Goal: Task Accomplishment & Management: Use online tool/utility

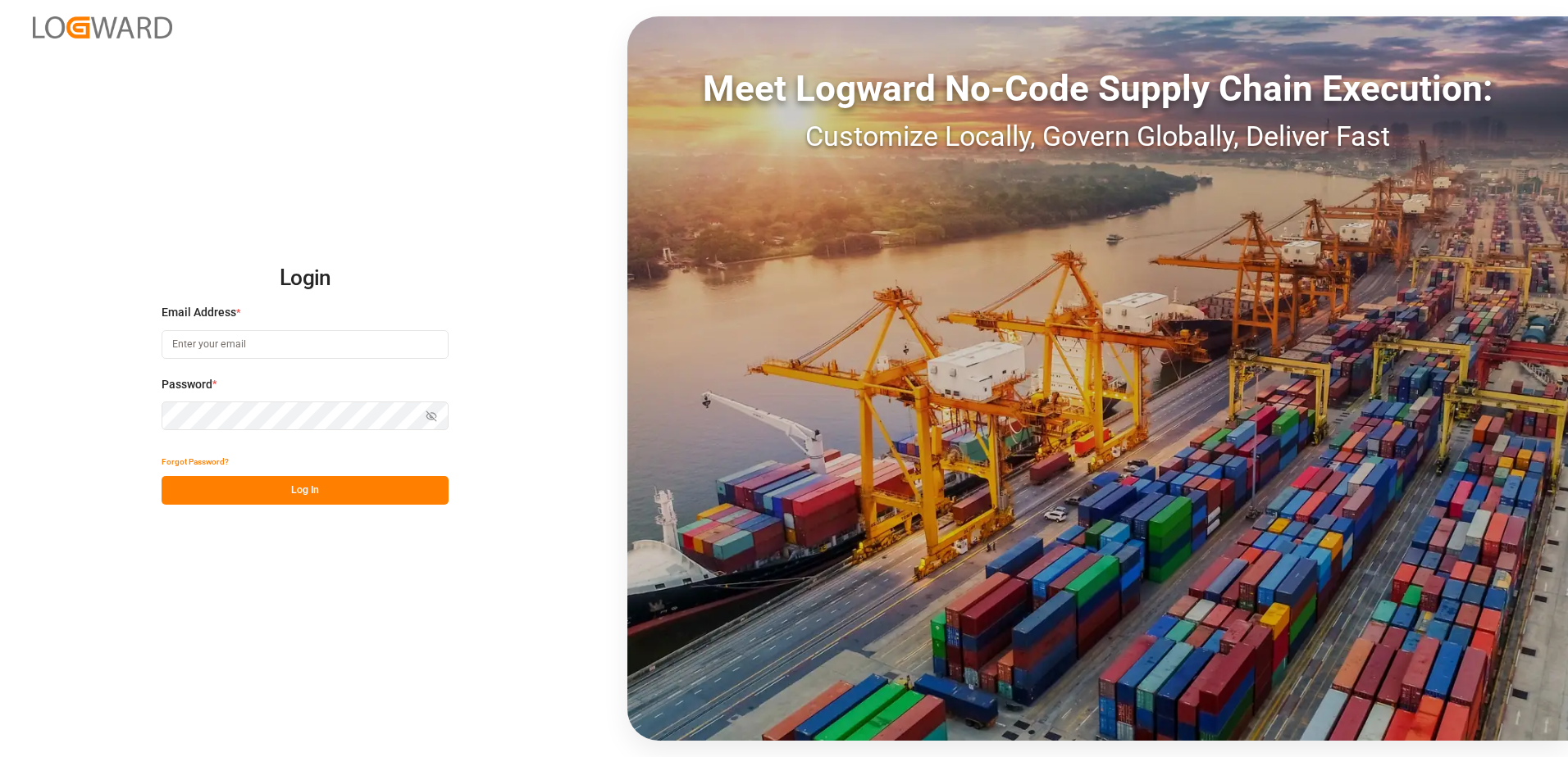
click at [243, 355] on input at bounding box center [305, 345] width 287 height 29
type input "brittney.young@fedex.com"
click at [437, 409] on button "Show password" at bounding box center [431, 416] width 34 height 29
click at [367, 496] on button "Log In" at bounding box center [305, 491] width 287 height 29
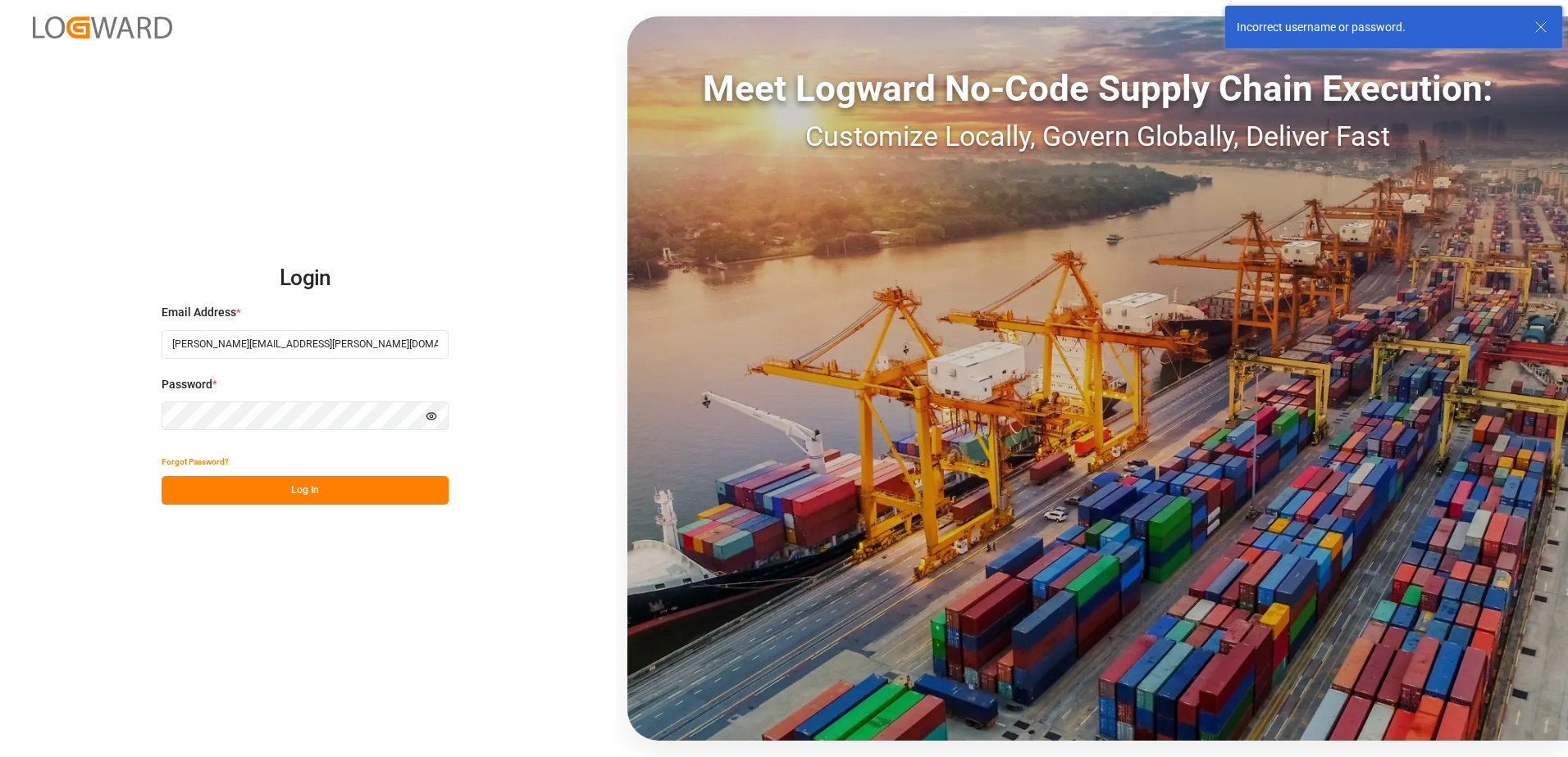
click at [100, 460] on div "Login Email Address * brittney.young@fedex.com Password * Hide password Forgot …" at bounding box center [784, 378] width 1568 height 757
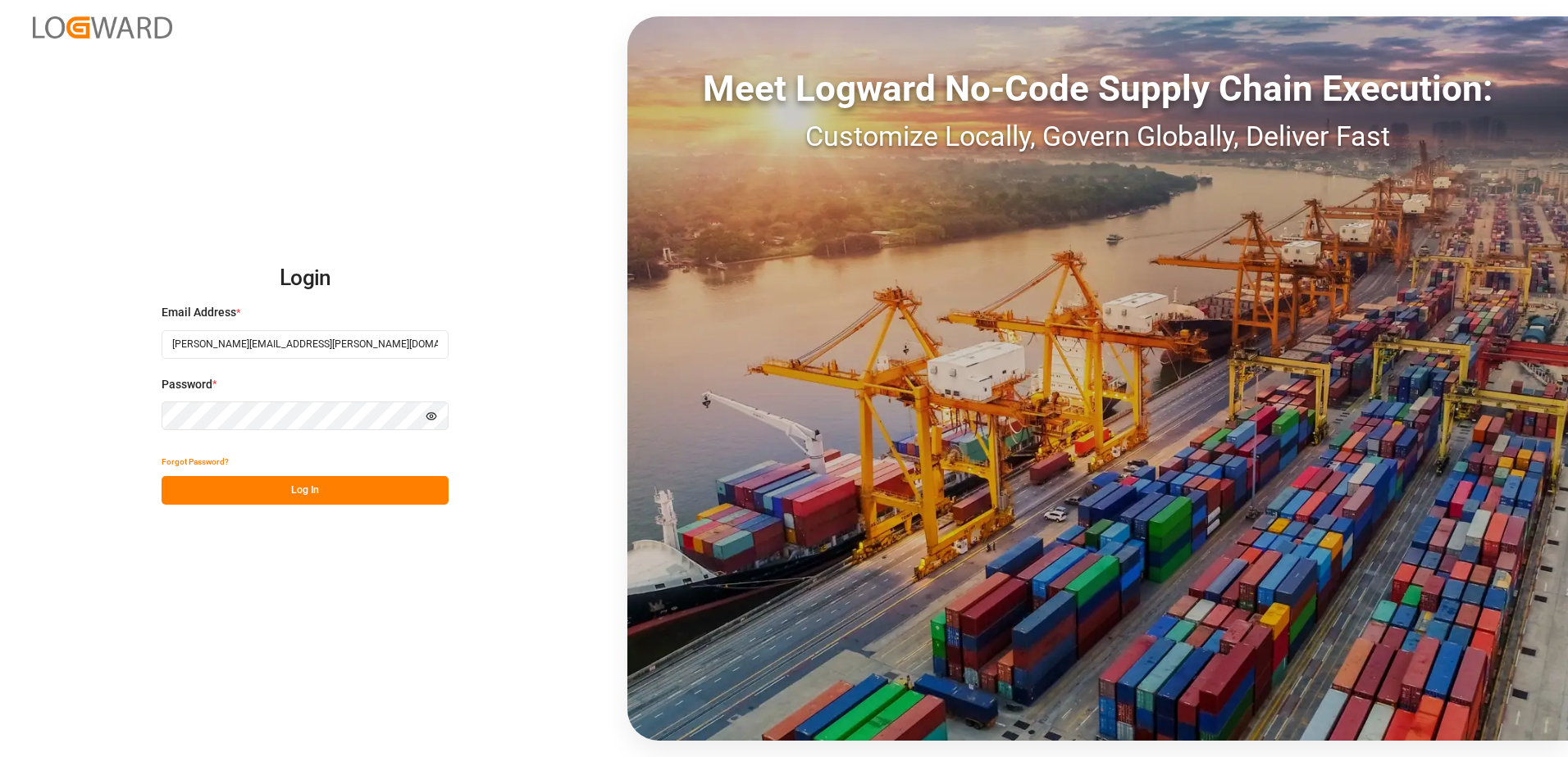
click at [213, 481] on button "Log In" at bounding box center [305, 491] width 287 height 29
click at [122, 463] on div "Login Email Address * brittney.young@fedex.com Password * Hide password Forgot …" at bounding box center [784, 378] width 1568 height 757
click at [130, 464] on div "Login Email Address * brittney.young@fedex.com Password * Hide password Forgot …" at bounding box center [784, 378] width 1568 height 757
click at [246, 355] on input at bounding box center [305, 345] width 287 height 29
type input "brittney.young@fedex.com"
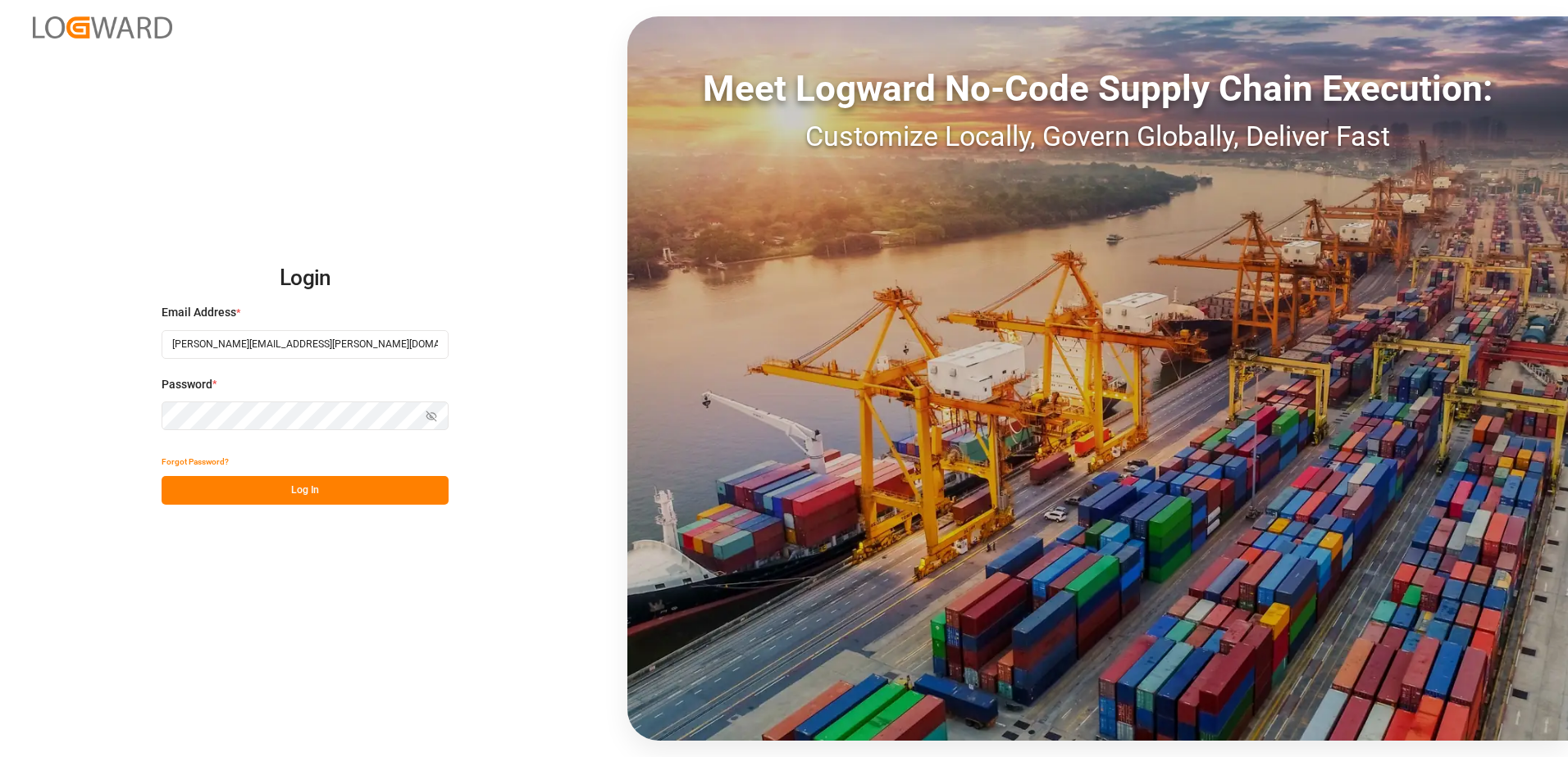
click at [389, 437] on div "Password * Show password Password is required." at bounding box center [305, 412] width 287 height 72
click at [421, 411] on button "Show password" at bounding box center [431, 416] width 34 height 29
click at [237, 489] on button "Log In" at bounding box center [305, 491] width 287 height 29
click at [242, 343] on input at bounding box center [305, 345] width 287 height 29
type input "[PERSON_NAME][EMAIL_ADDRESS][PERSON_NAME][DOMAIN_NAME]"
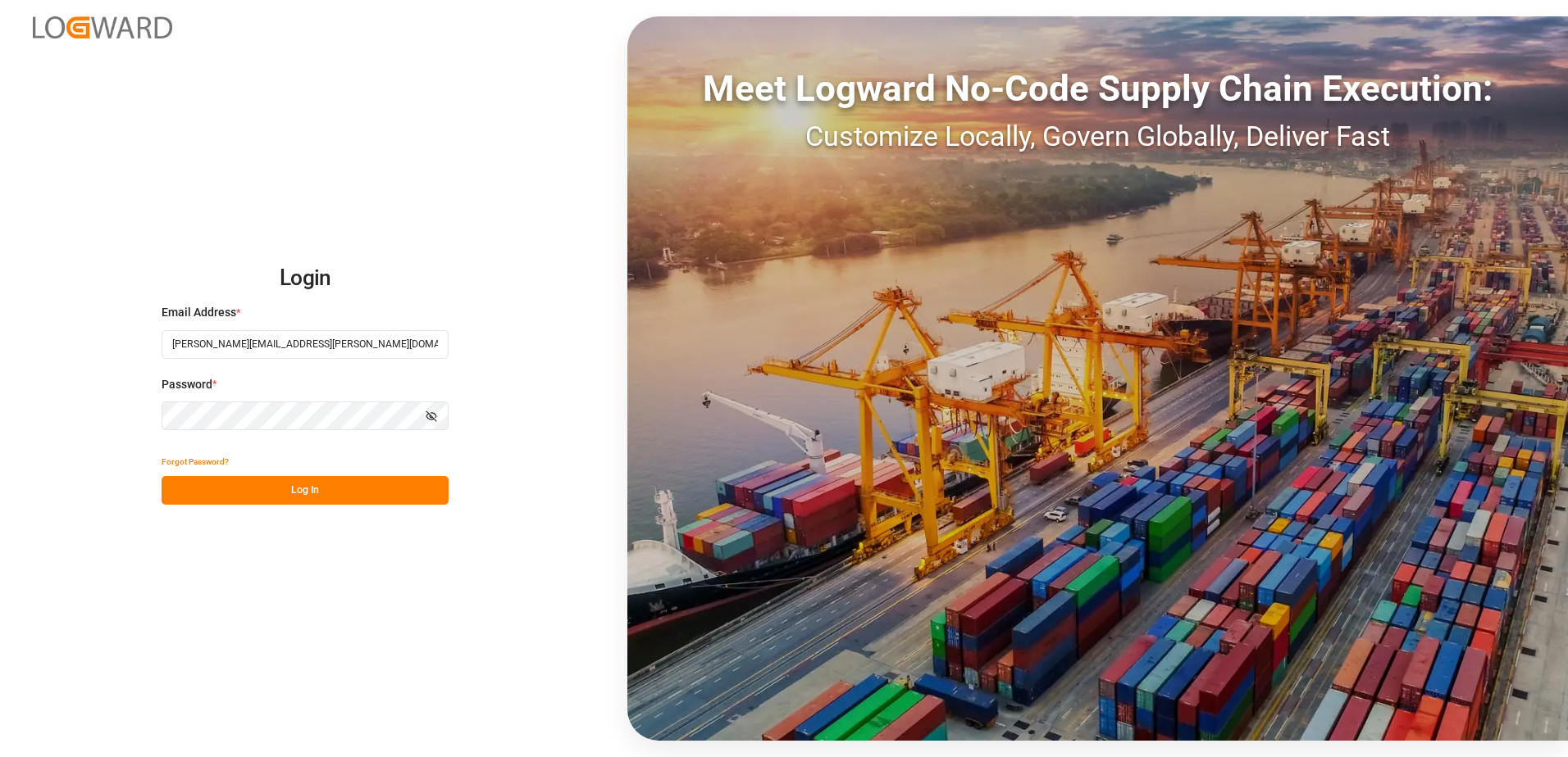
click at [437, 421] on icon "button" at bounding box center [432, 416] width 10 height 10
click at [308, 494] on button "Log In" at bounding box center [305, 491] width 287 height 29
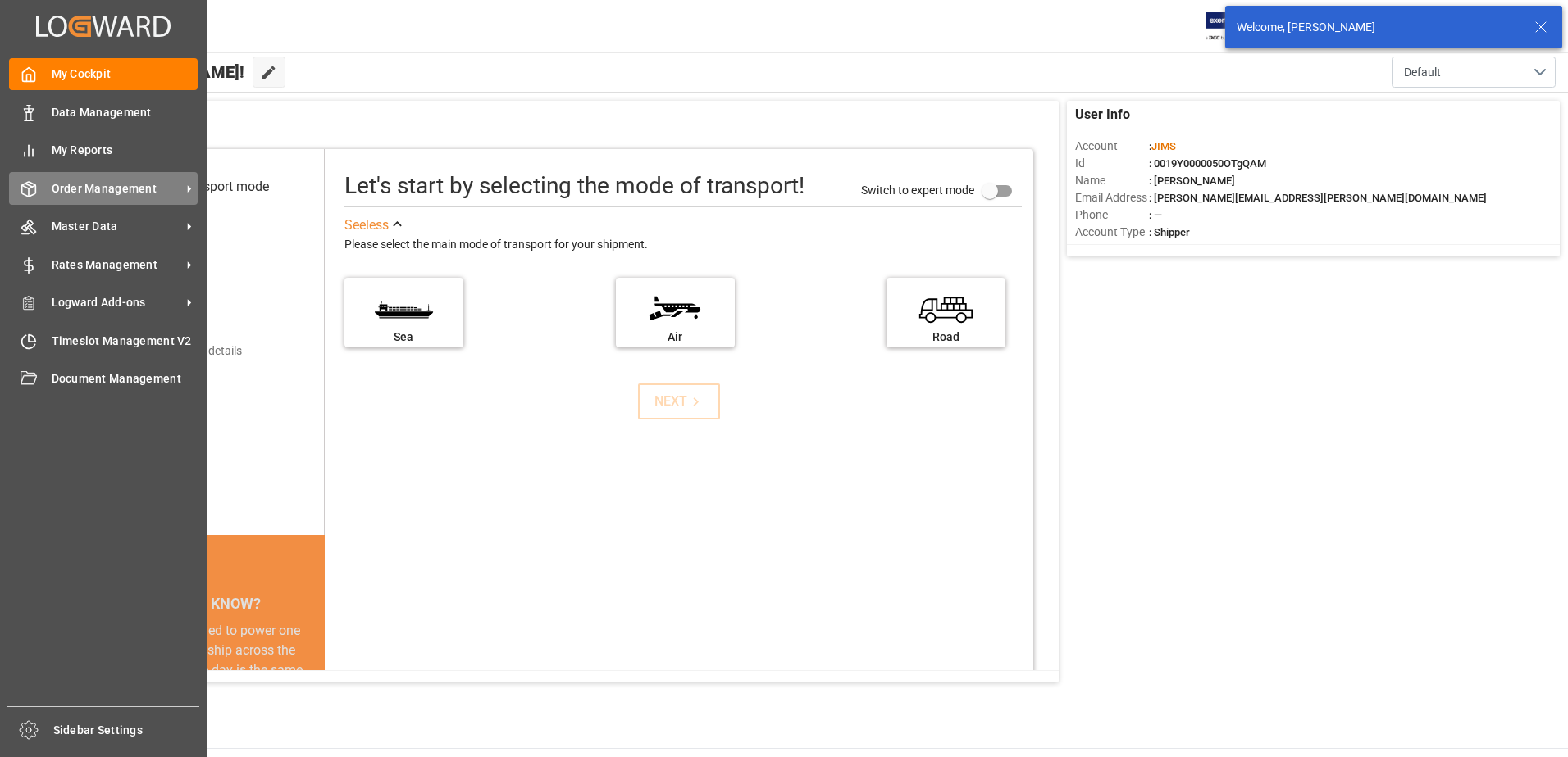
click at [87, 182] on span "Order Management" at bounding box center [116, 189] width 129 height 17
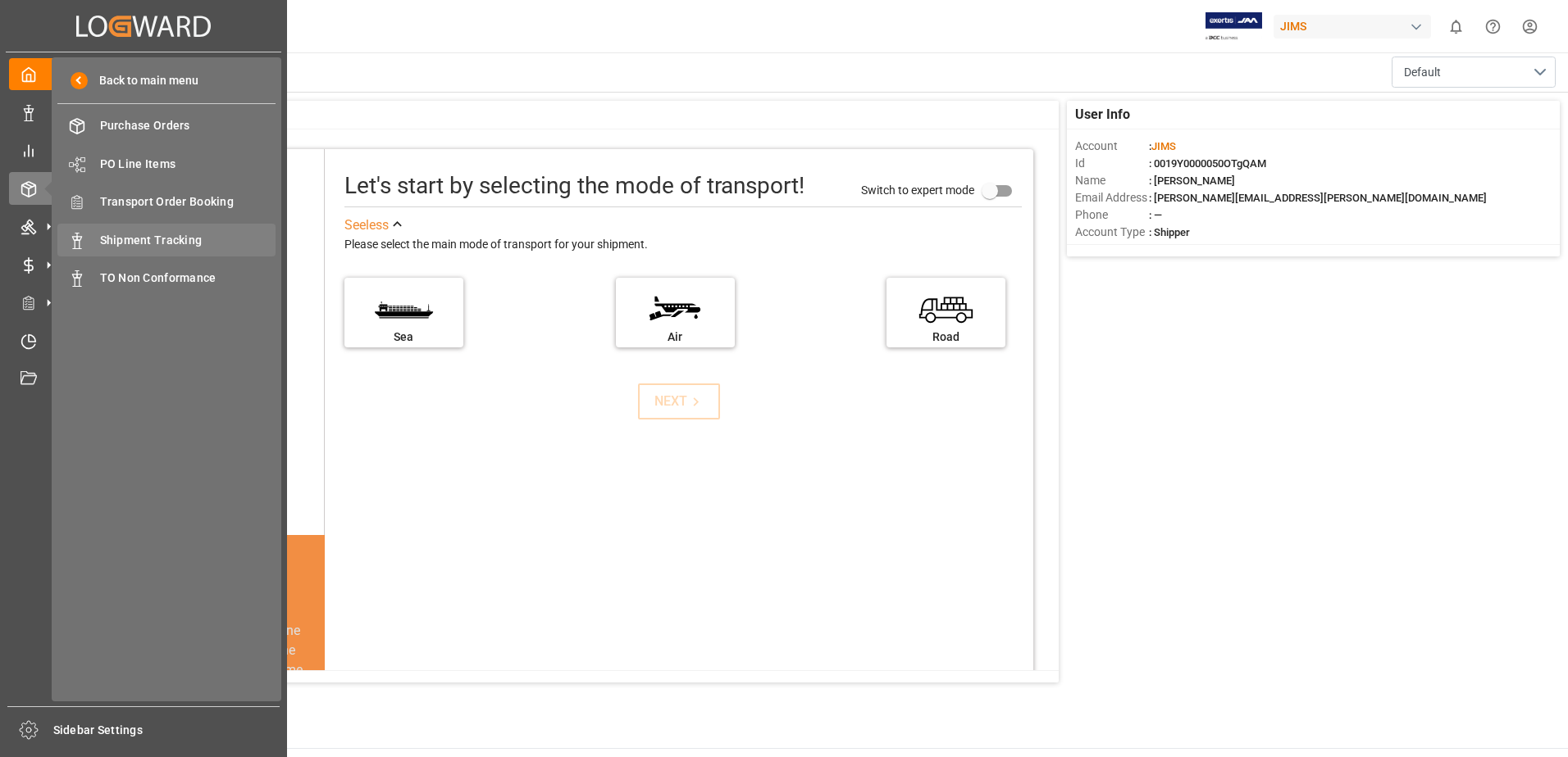
click at [217, 243] on span "Shipment Tracking" at bounding box center [188, 240] width 176 height 17
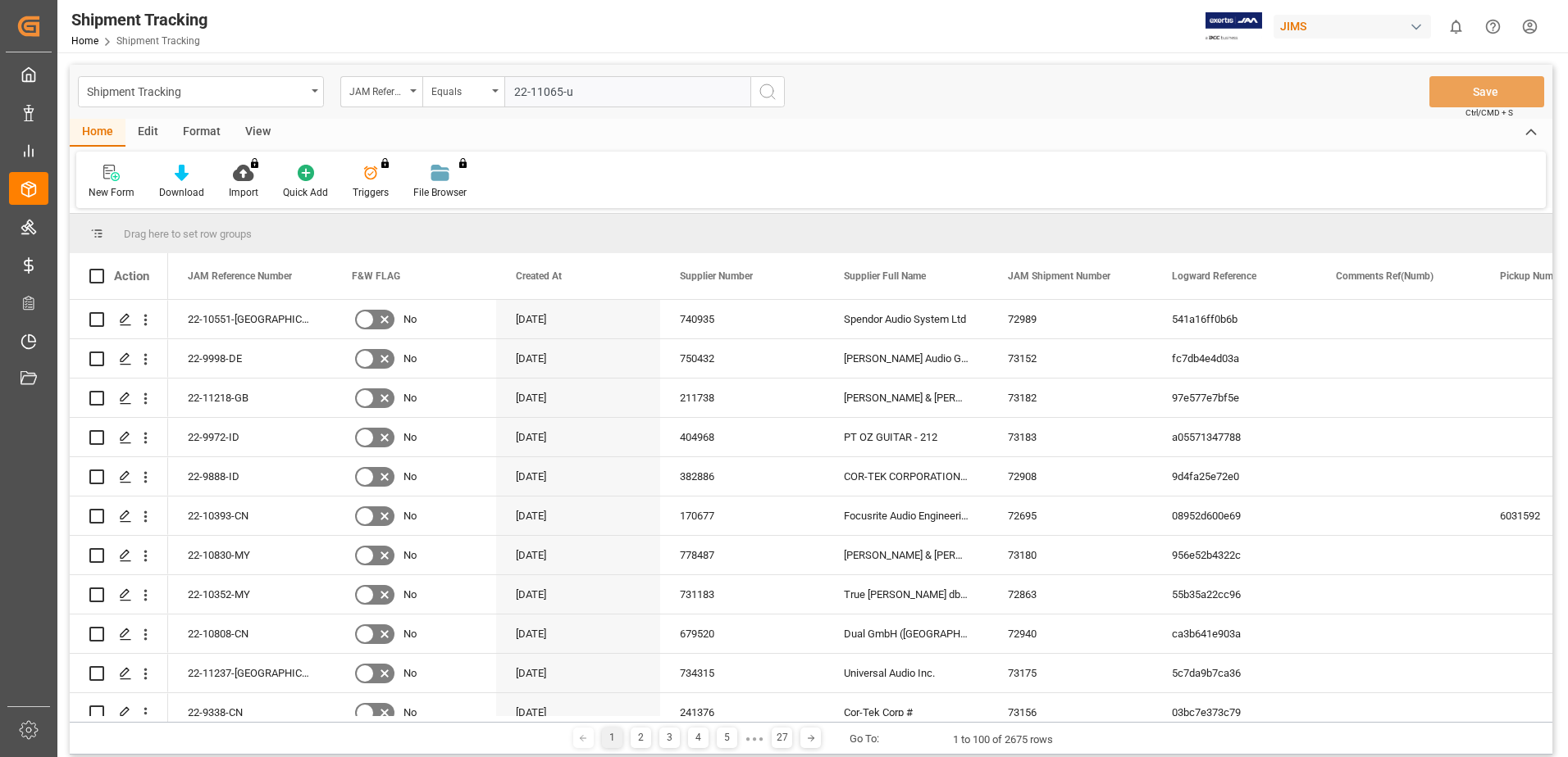
type input "22-11065-us"
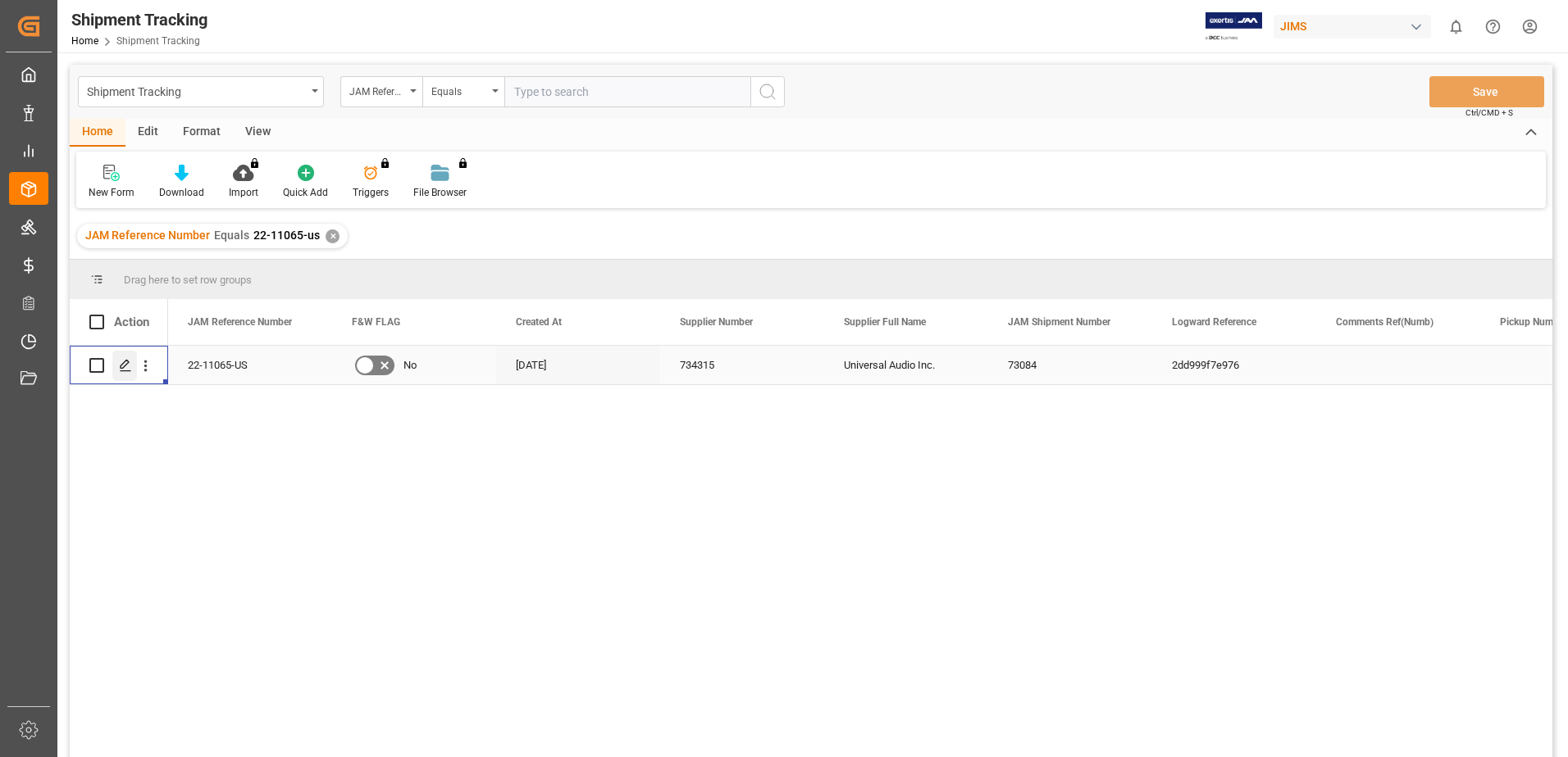
click at [119, 359] on icon "Press SPACE to select this row." at bounding box center [126, 365] width 14 height 14
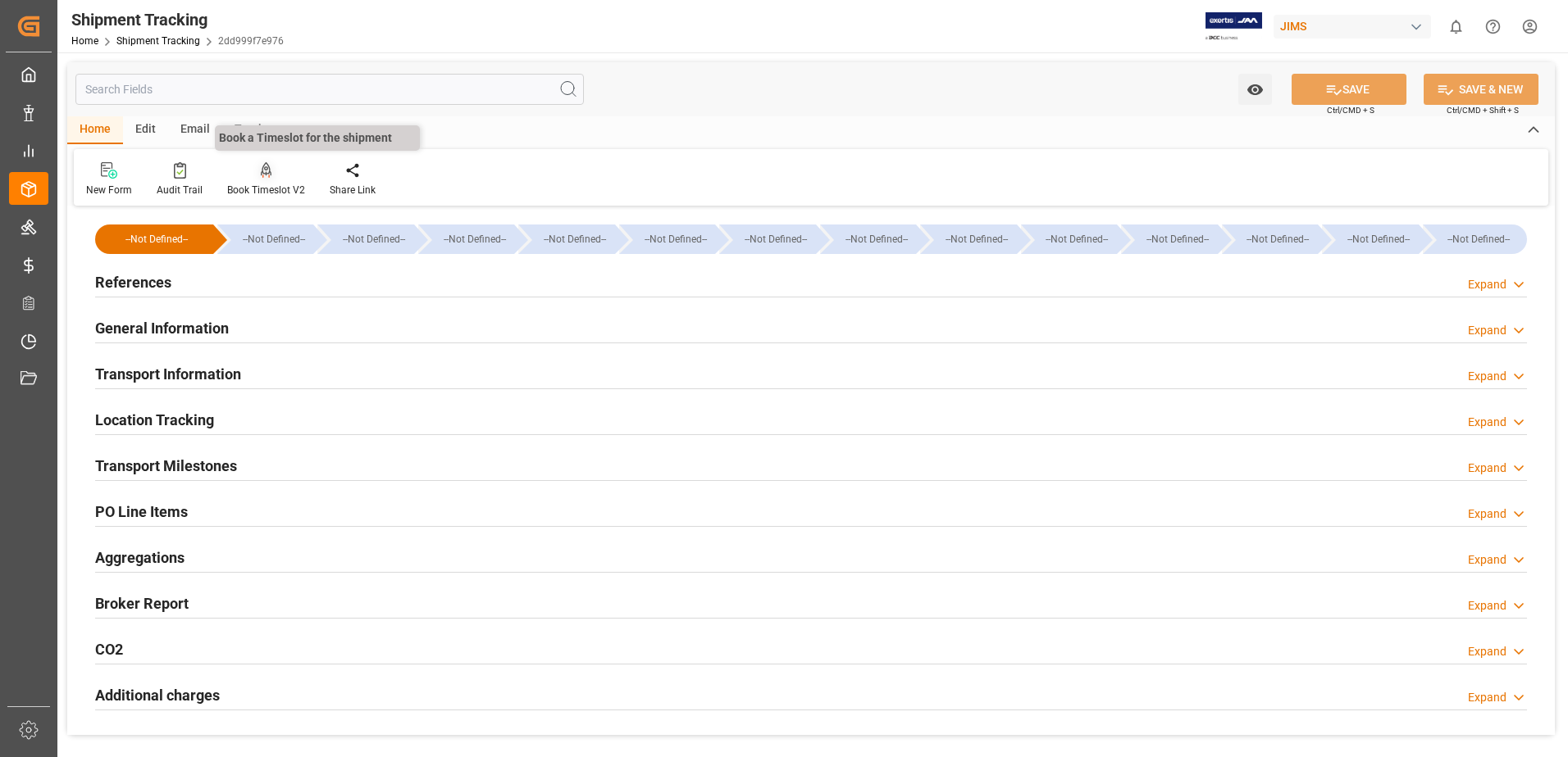
click at [264, 183] on div "Book Timeslot V2" at bounding box center [266, 190] width 78 height 14
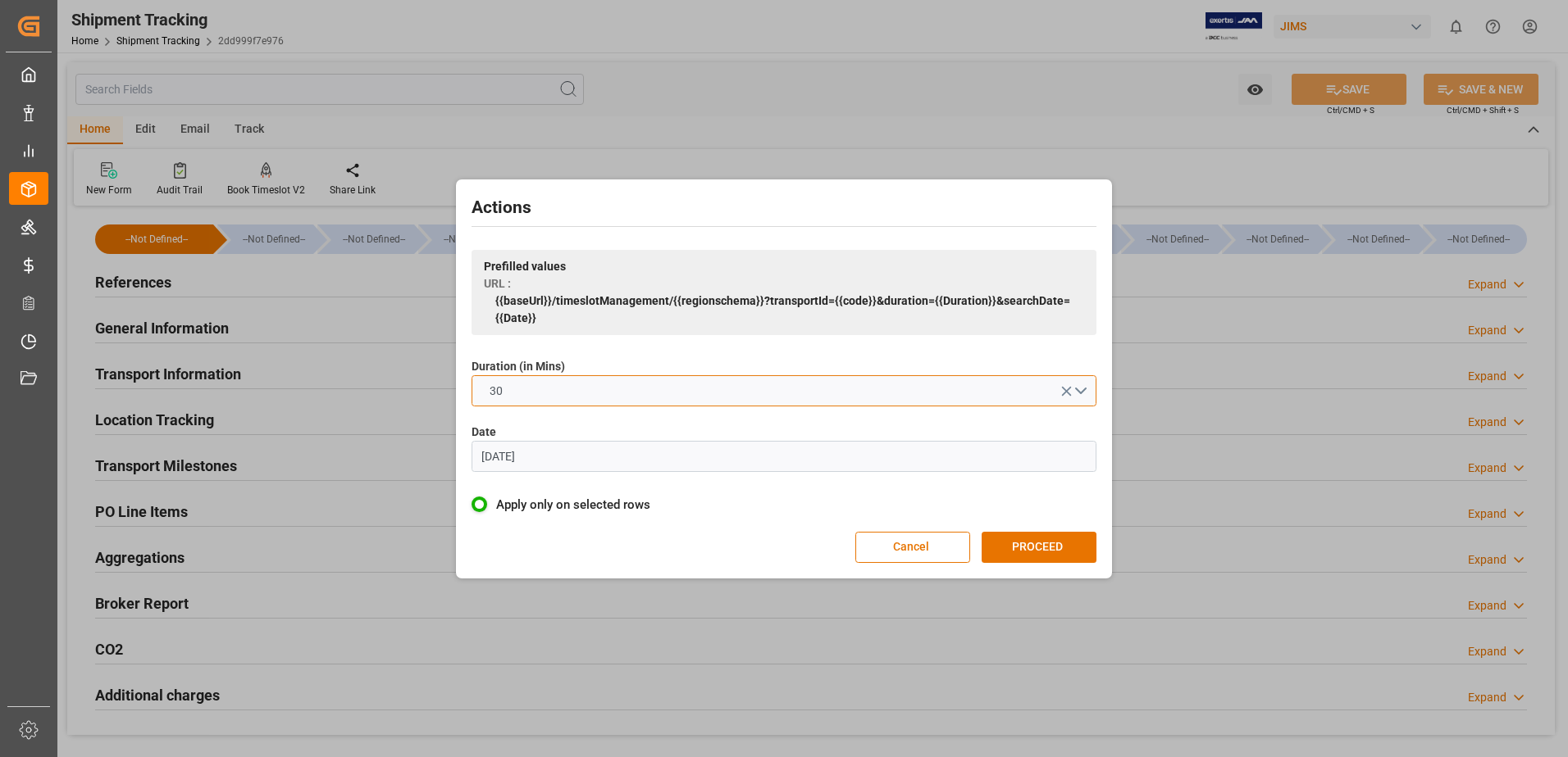
click at [1083, 397] on button "30" at bounding box center [784, 391] width 624 height 31
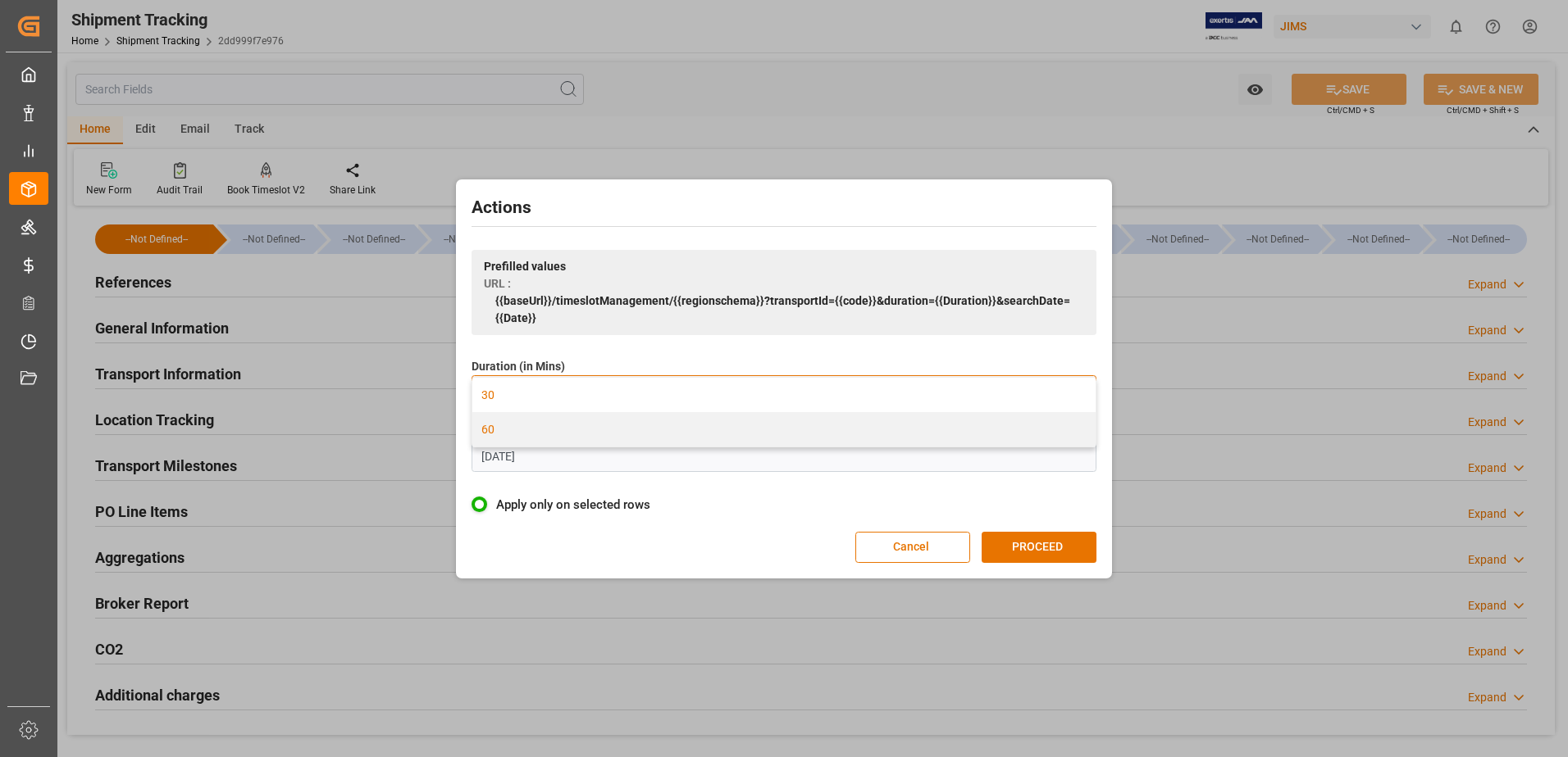
click at [515, 427] on div "60" at bounding box center [784, 429] width 624 height 34
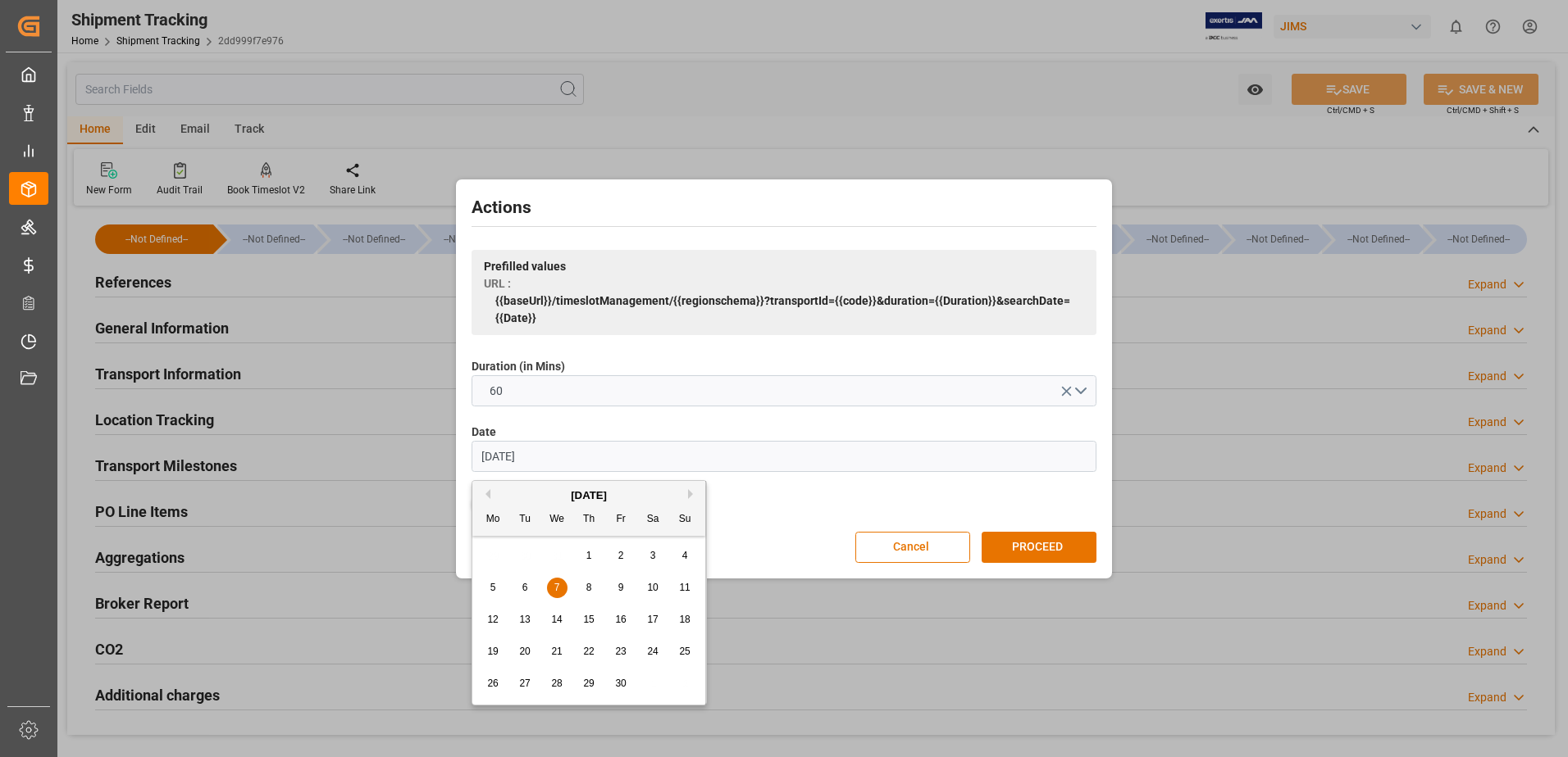
drag, startPoint x: 548, startPoint y: 453, endPoint x: 431, endPoint y: 482, distance: 120.5
click at [431, 482] on div "Actions Prefilled values URL : {{baseUrl}}/timeslotManagement/{{regionschema}}?…" at bounding box center [784, 378] width 1568 height 757
click at [525, 690] on div "30" at bounding box center [525, 685] width 21 height 20
type input "[DATE]"
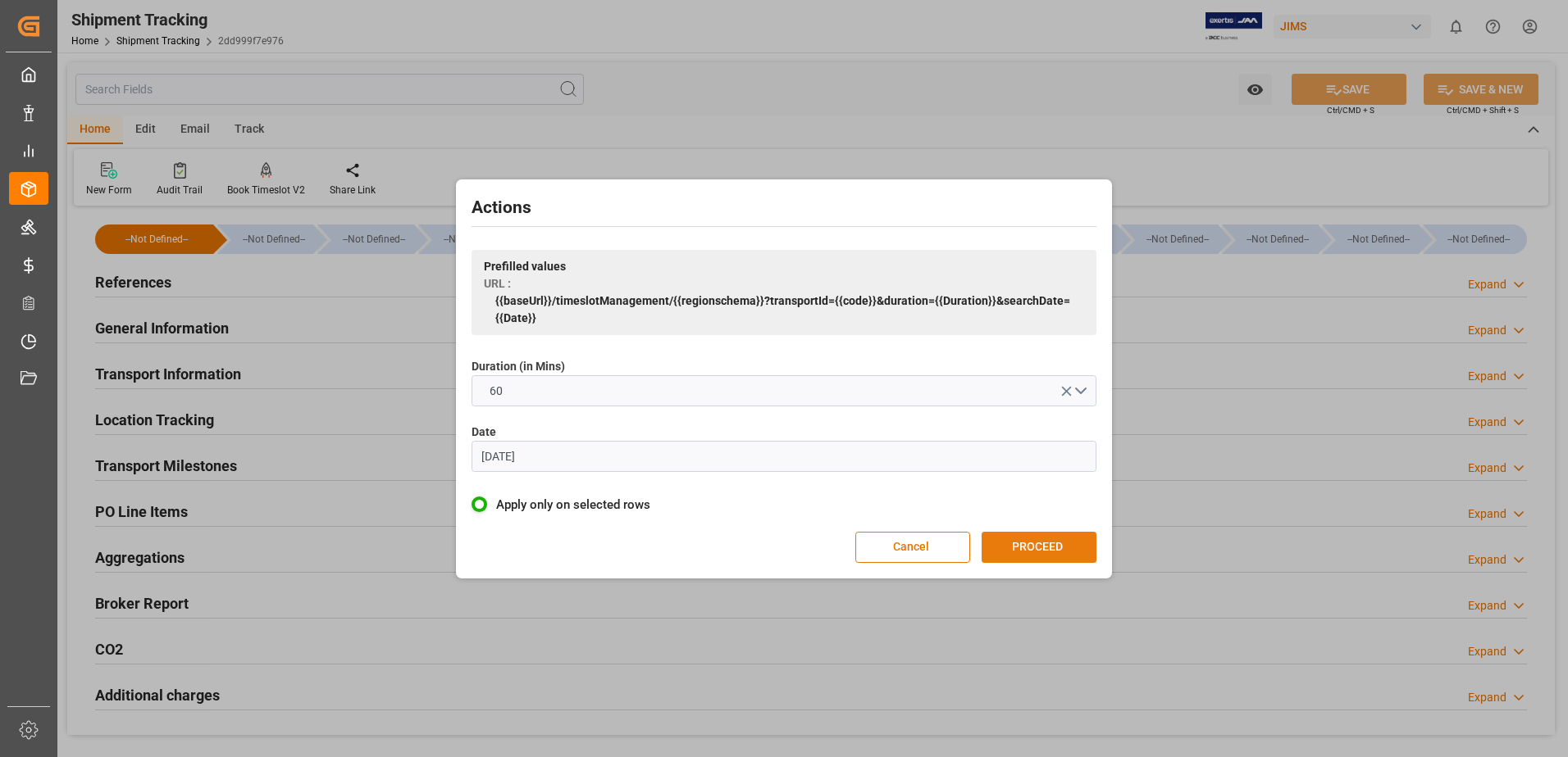
click at [1039, 549] on button "PROCEED" at bounding box center [1038, 547] width 115 height 31
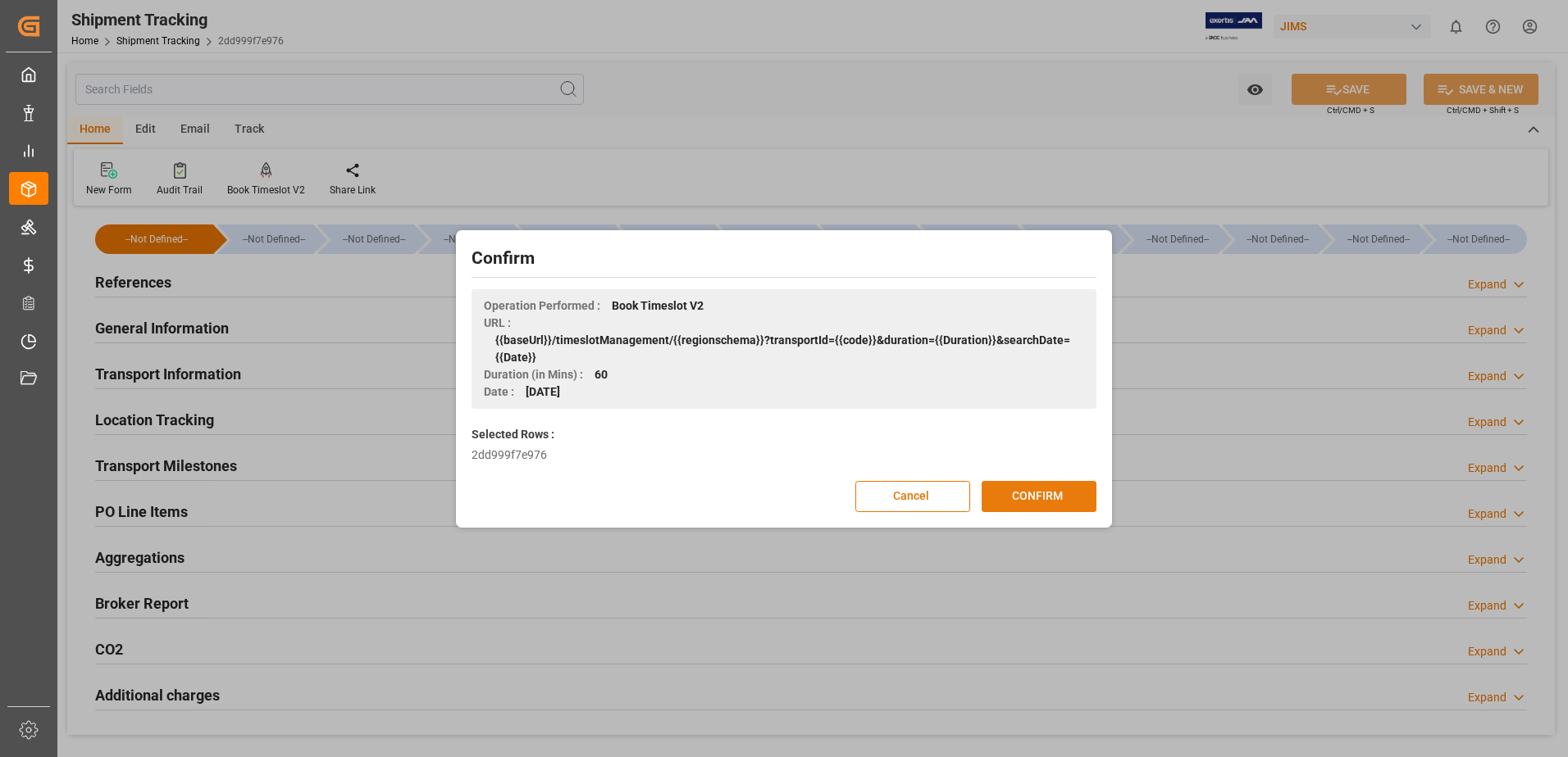
click at [1029, 493] on button "CONFIRM" at bounding box center [1038, 497] width 115 height 31
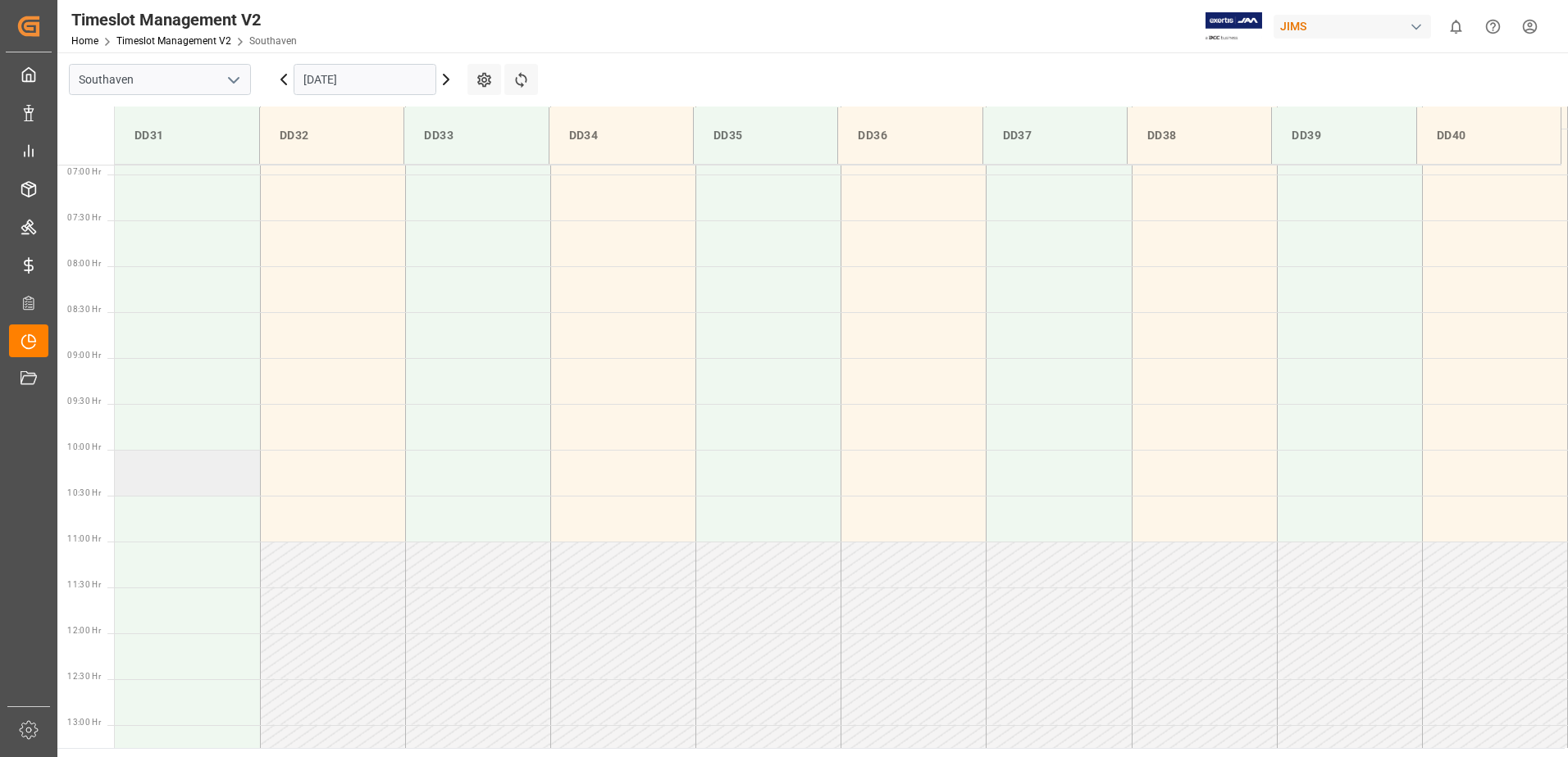
scroll to position [671, 0]
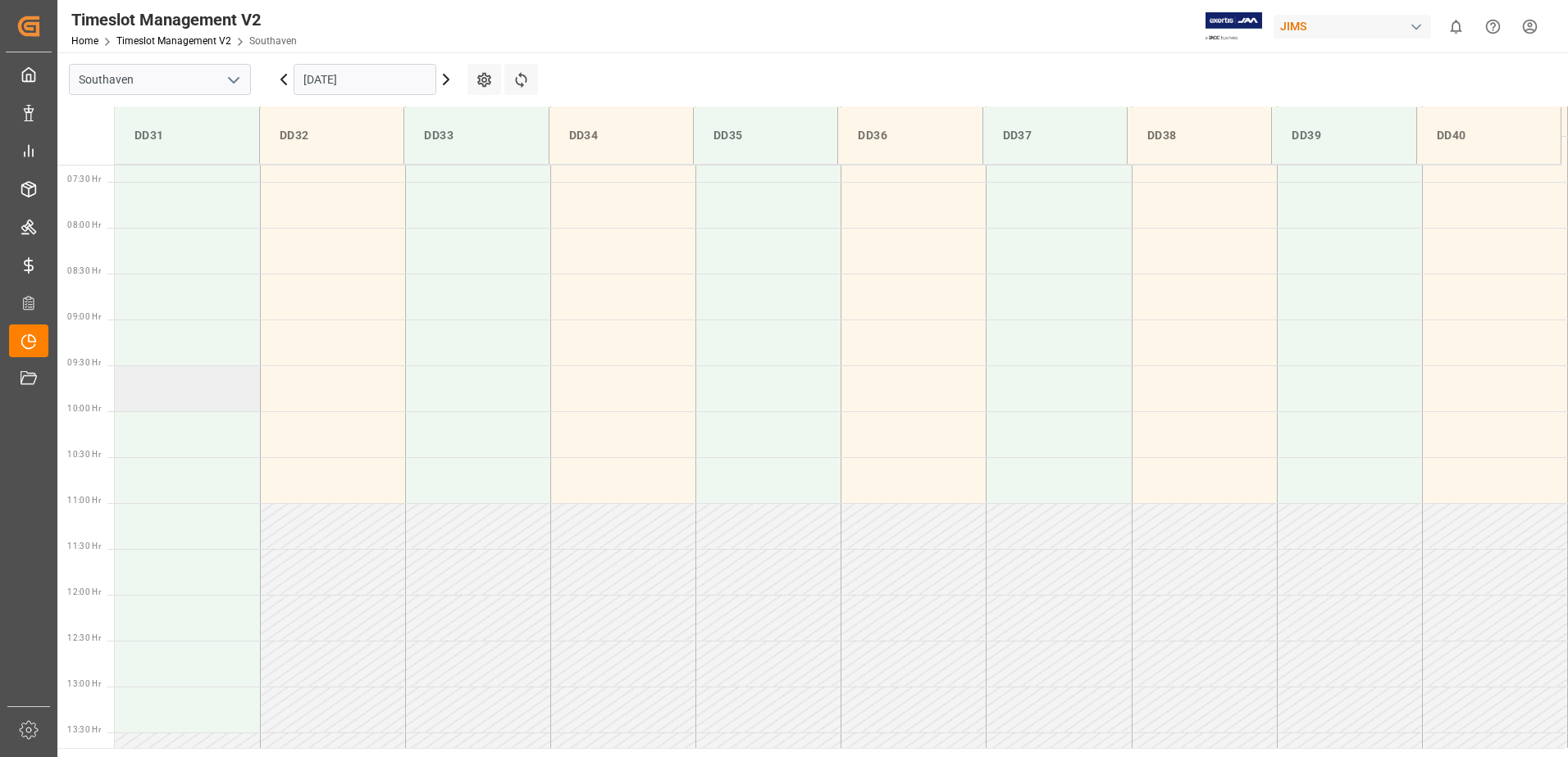
click at [148, 395] on td at bounding box center [187, 388] width 146 height 46
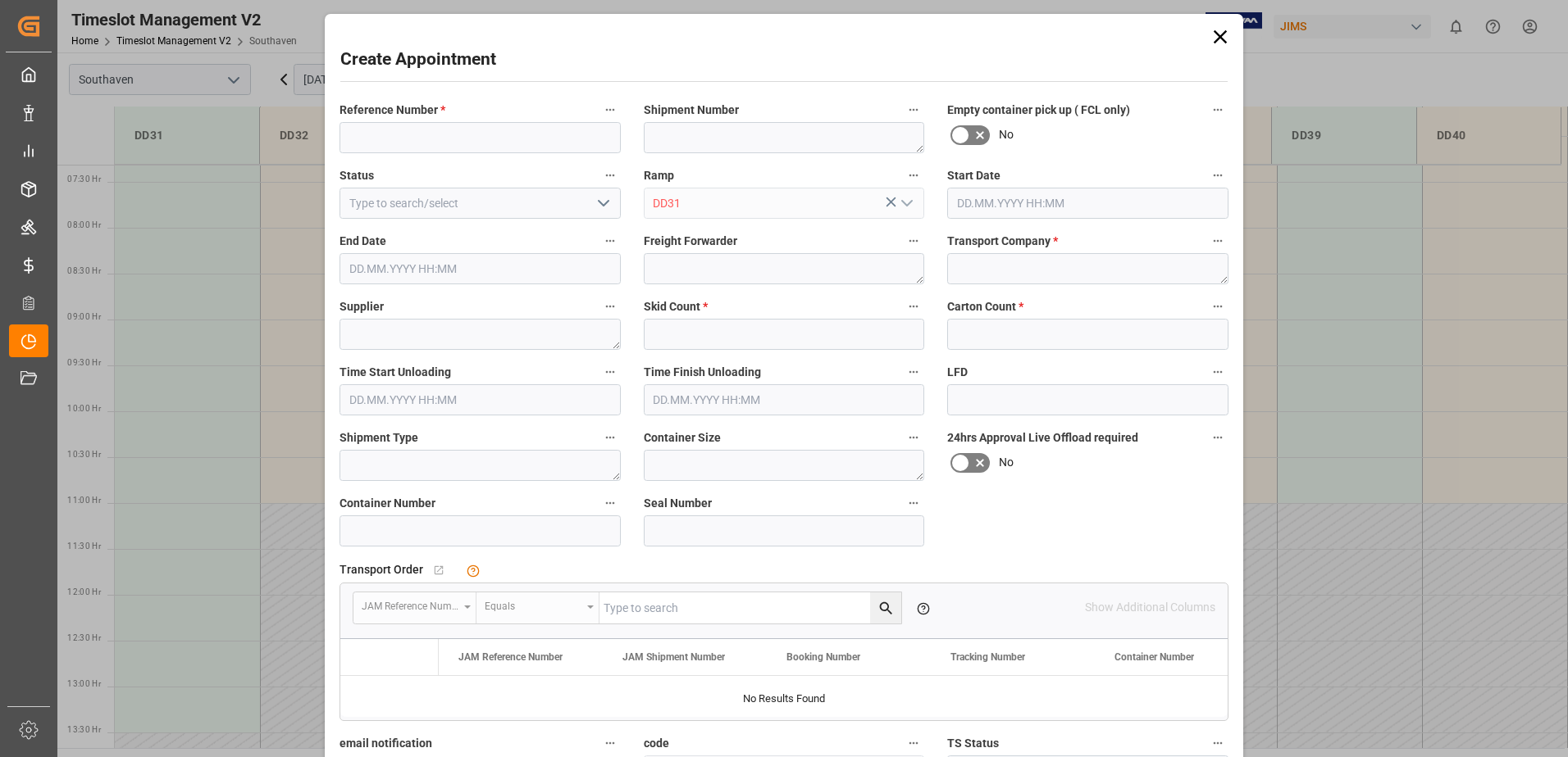
type input "[DATE] 09:30"
type input "[DATE] 10:00"
click at [478, 141] on input at bounding box center [480, 137] width 281 height 31
type input "22-11065-us"
click at [1069, 274] on textarea at bounding box center [1087, 268] width 281 height 31
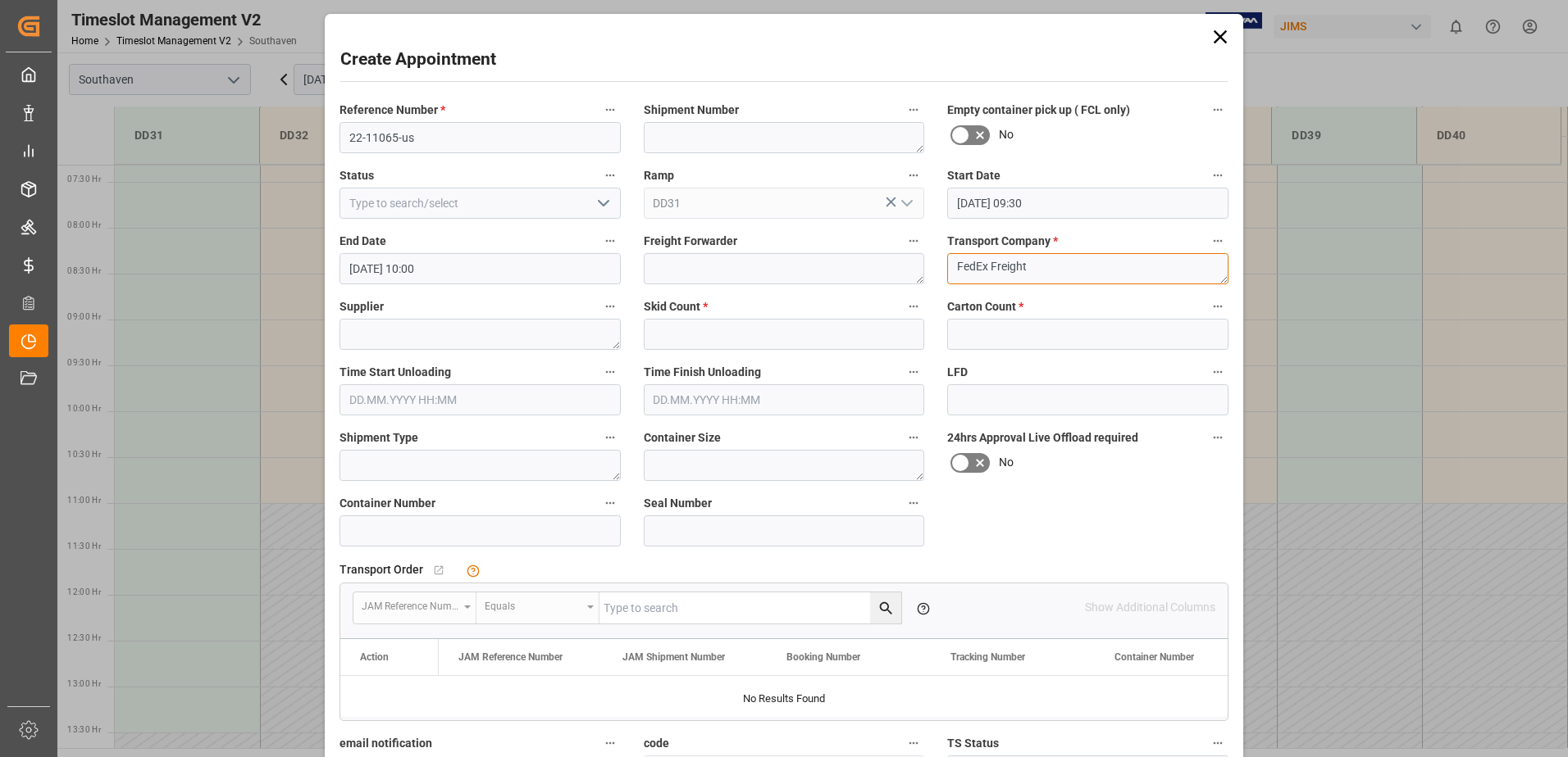
type textarea "FedEx Freight"
click at [807, 339] on input "text" at bounding box center [784, 334] width 281 height 31
type input "3"
click at [1009, 341] on input "text" at bounding box center [1087, 334] width 281 height 31
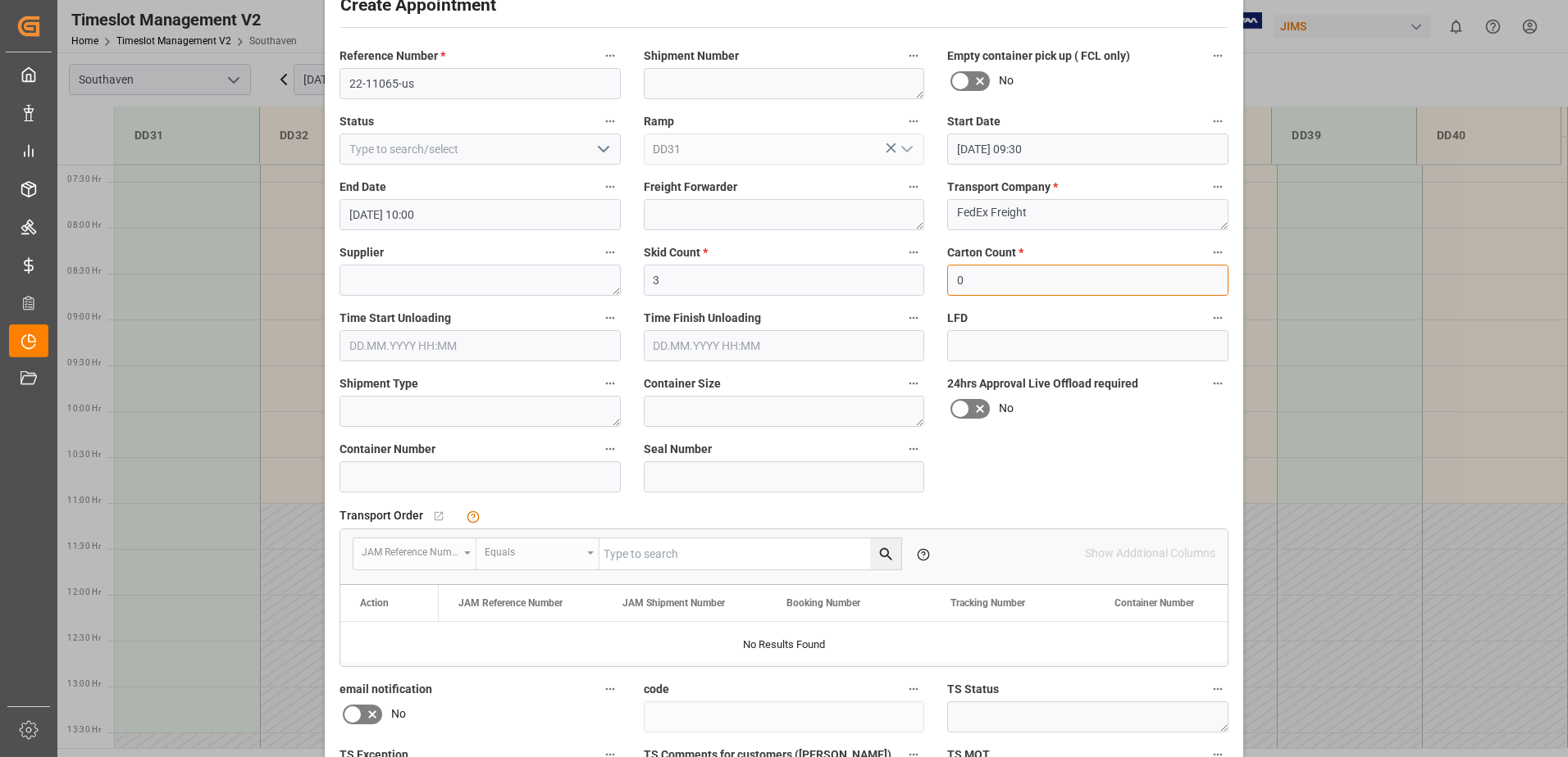
scroll to position [244, 0]
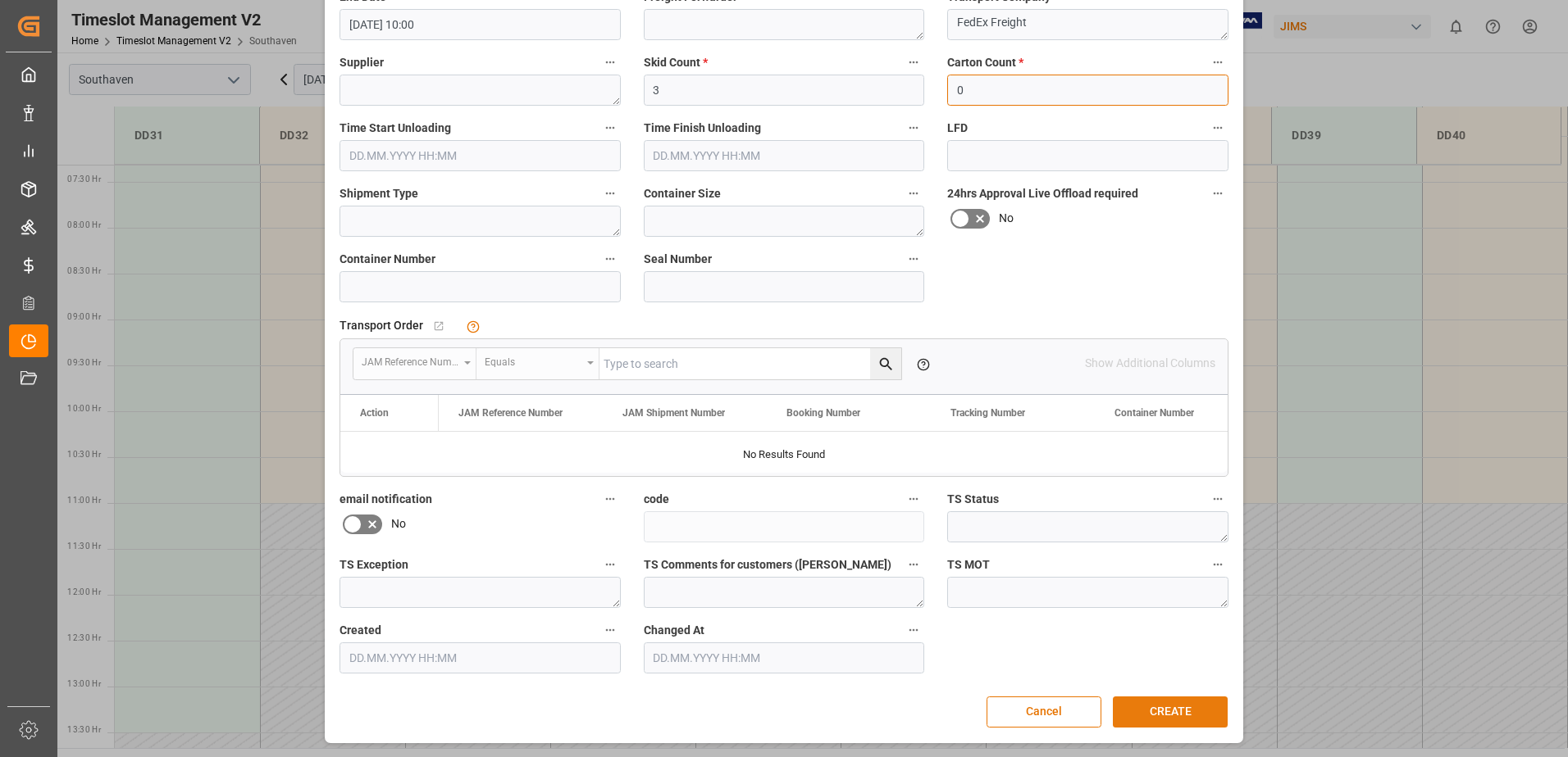
type input "0"
click at [1188, 708] on button "CREATE" at bounding box center [1169, 712] width 115 height 31
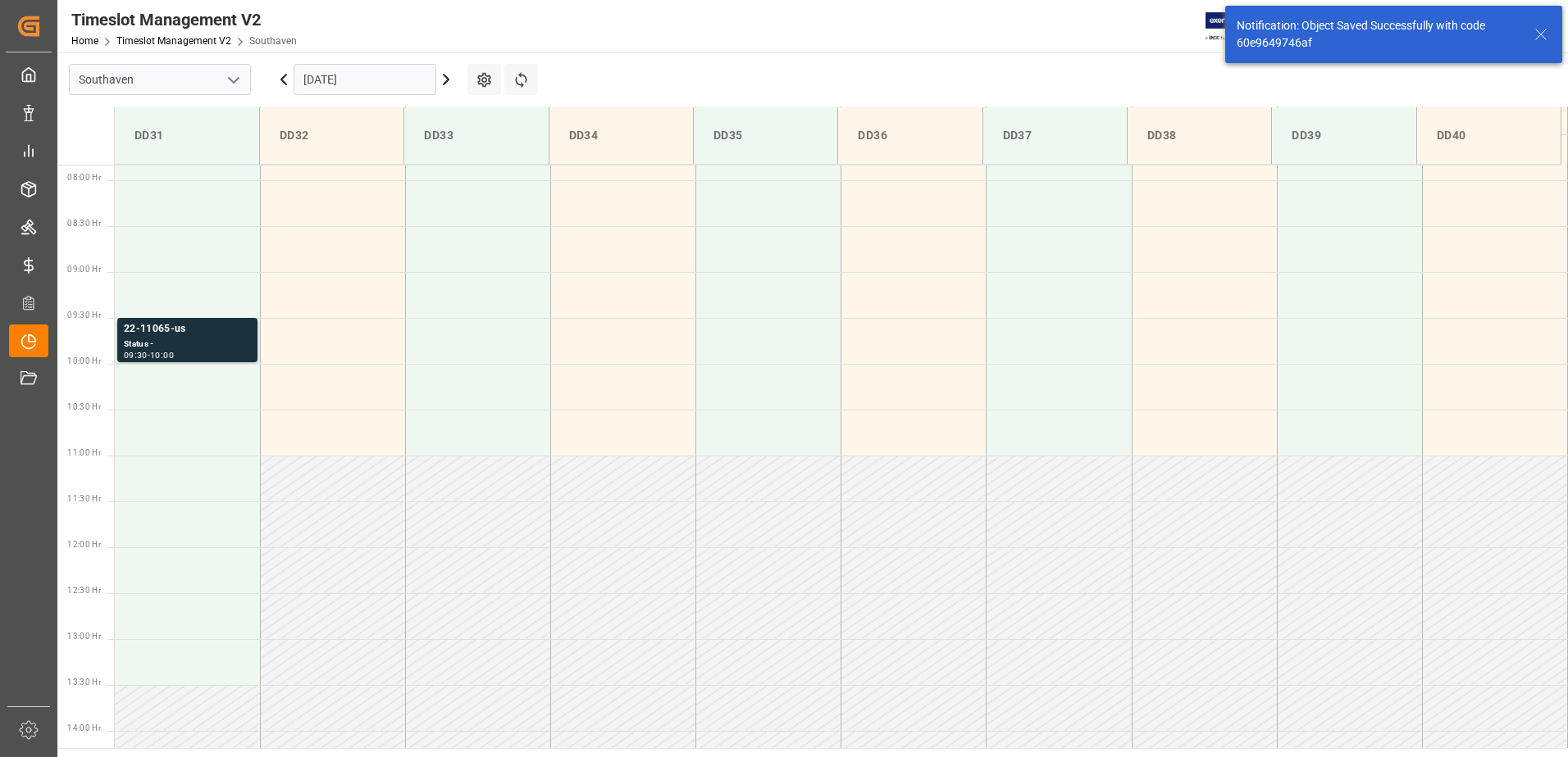
scroll to position [724, 0]
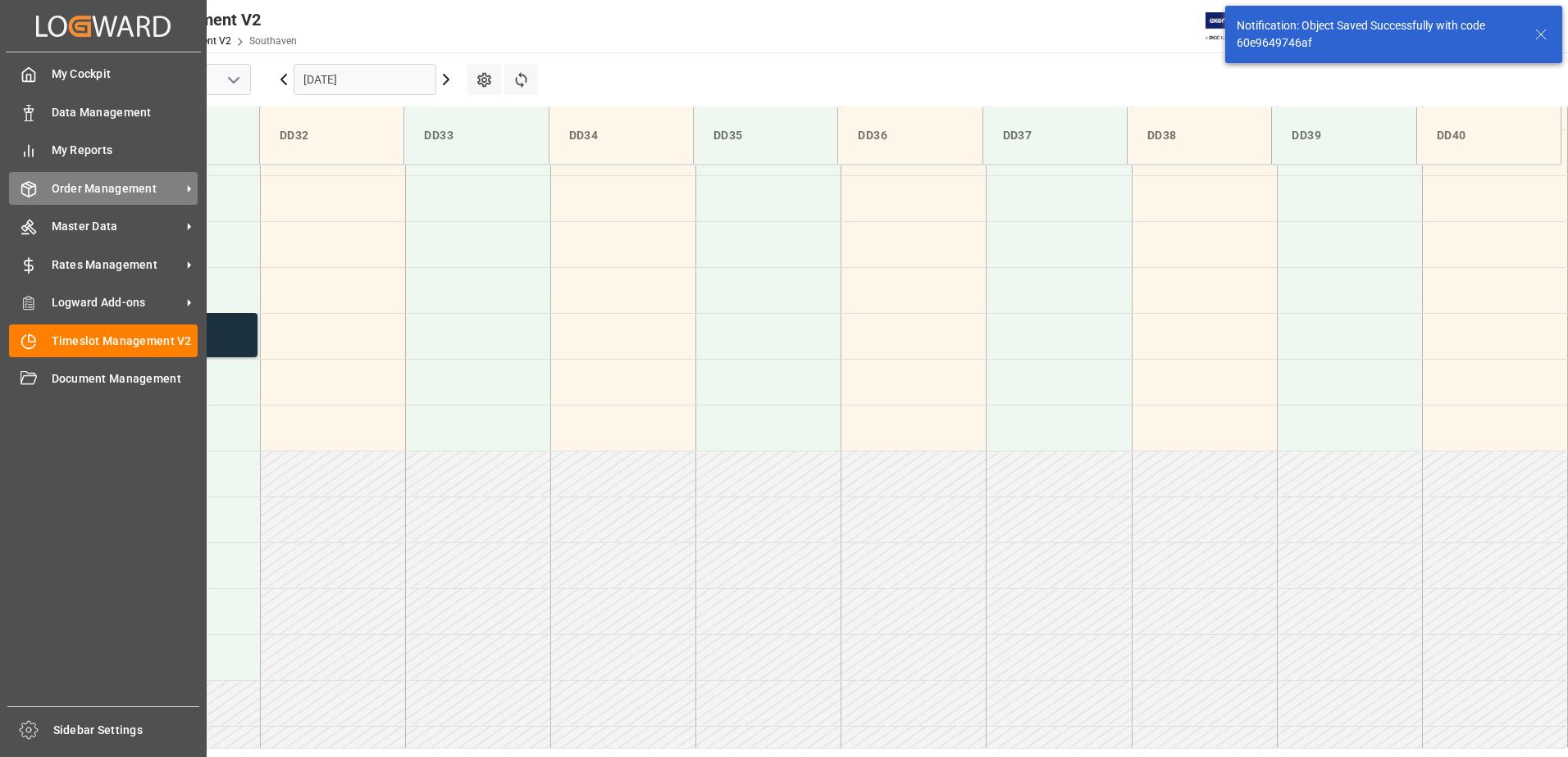
click at [83, 190] on span "Order Management" at bounding box center [116, 189] width 129 height 17
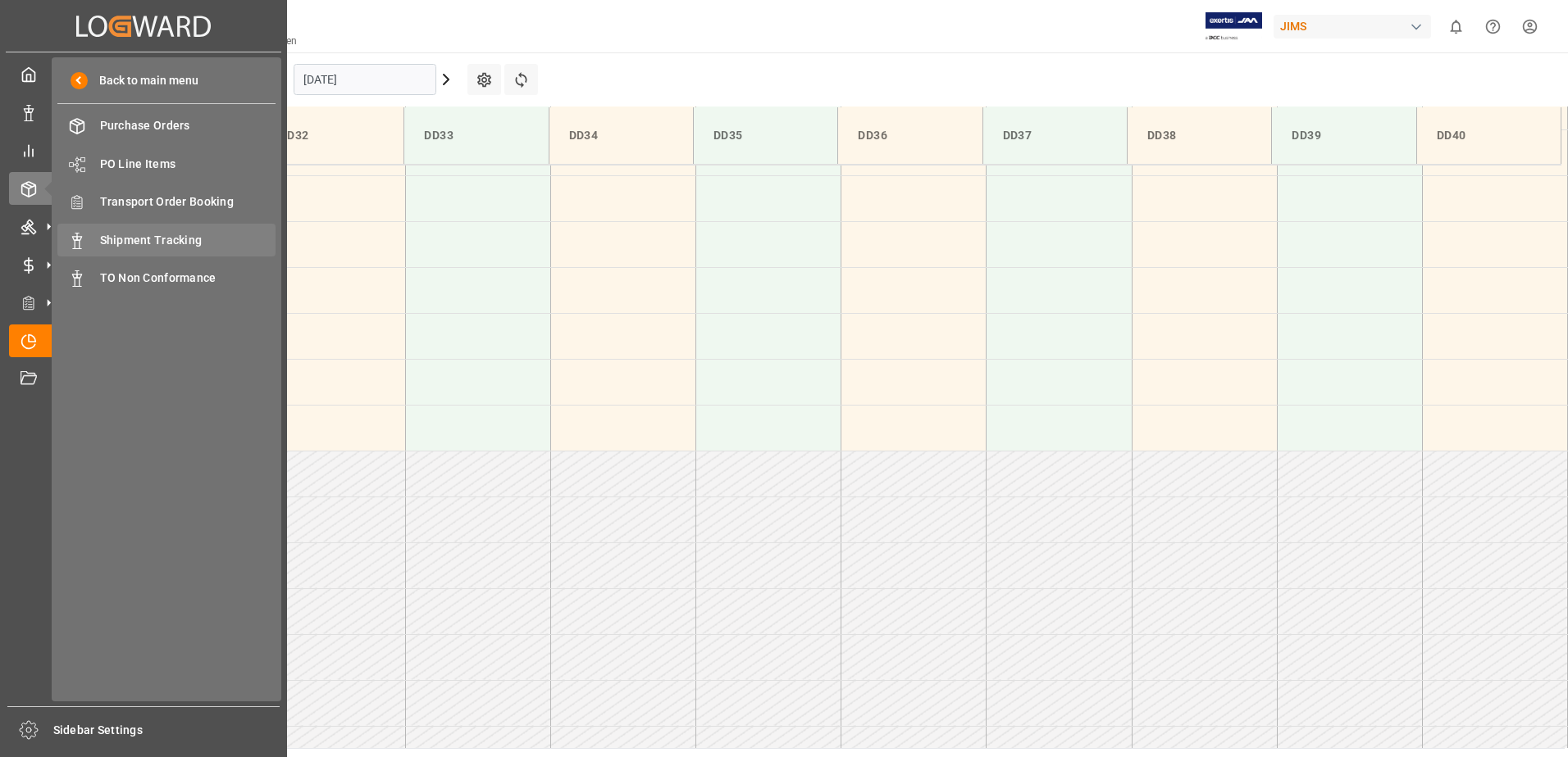
click at [176, 239] on span "Shipment Tracking" at bounding box center [188, 240] width 176 height 17
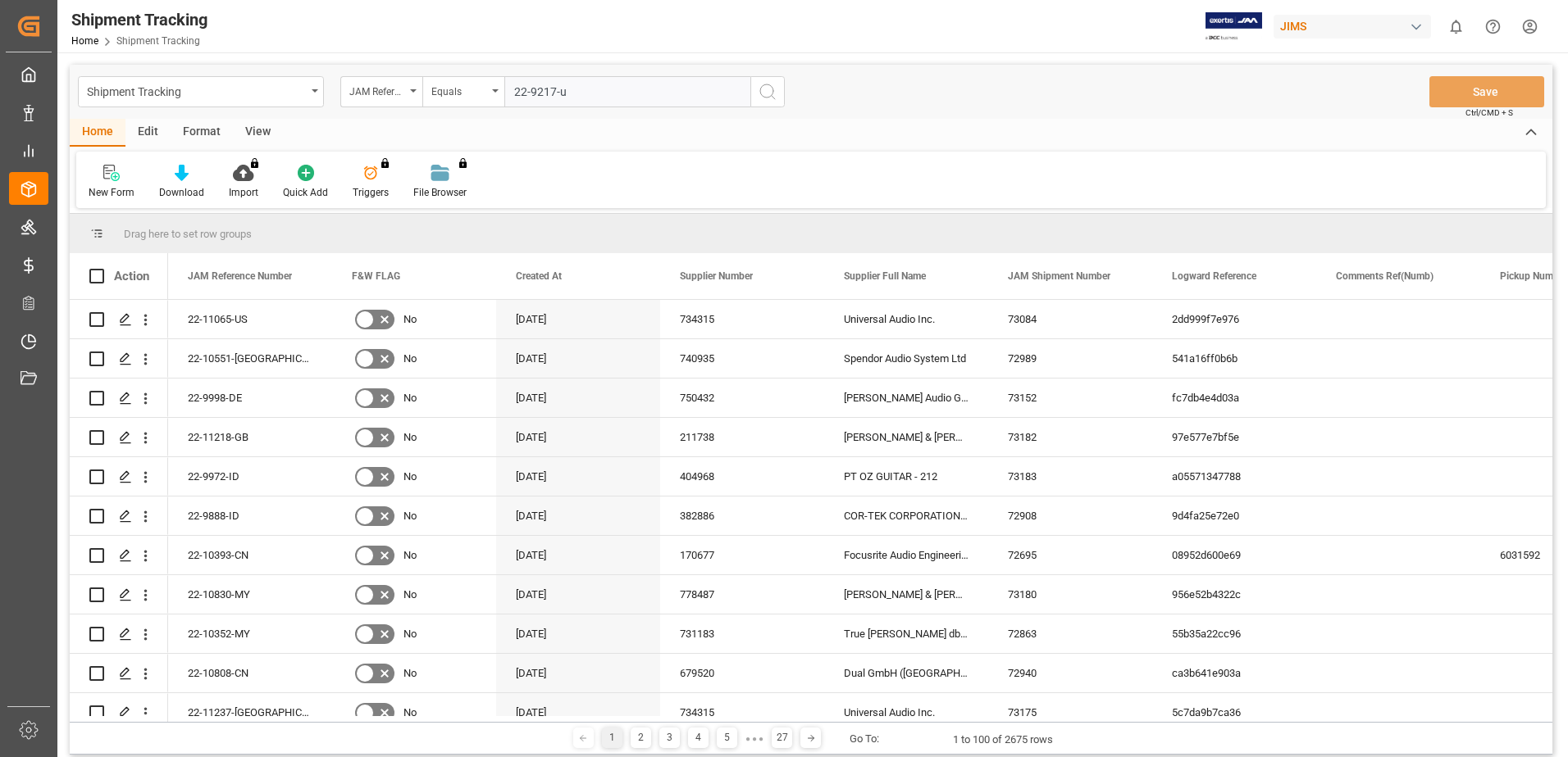
type input "22-9217-us"
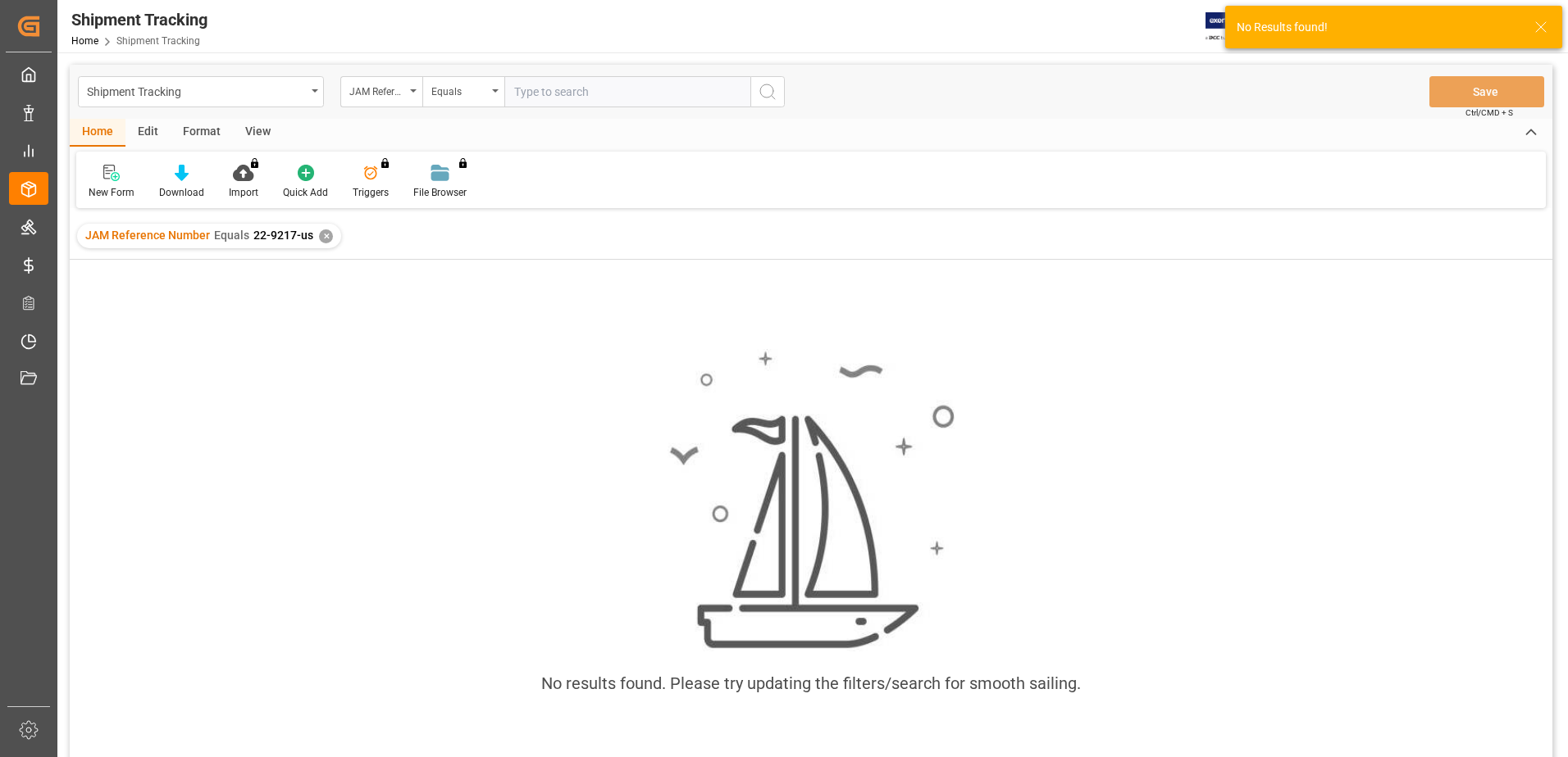
click at [324, 231] on div "✕" at bounding box center [325, 236] width 14 height 14
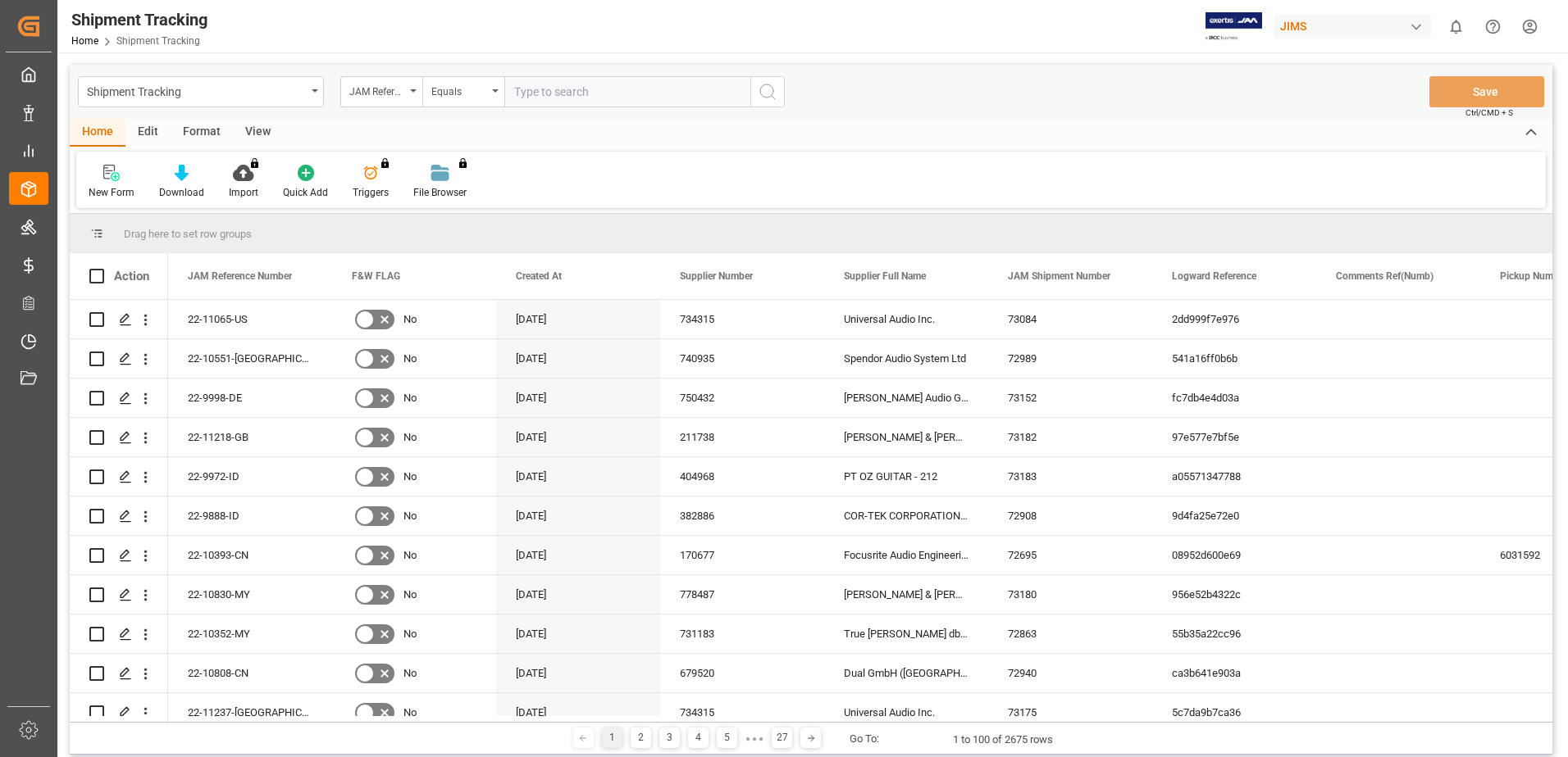
click at [592, 96] on input "text" at bounding box center [627, 91] width 246 height 31
type input "22-9217-us"
click at [765, 88] on icon "search button" at bounding box center [767, 92] width 20 height 20
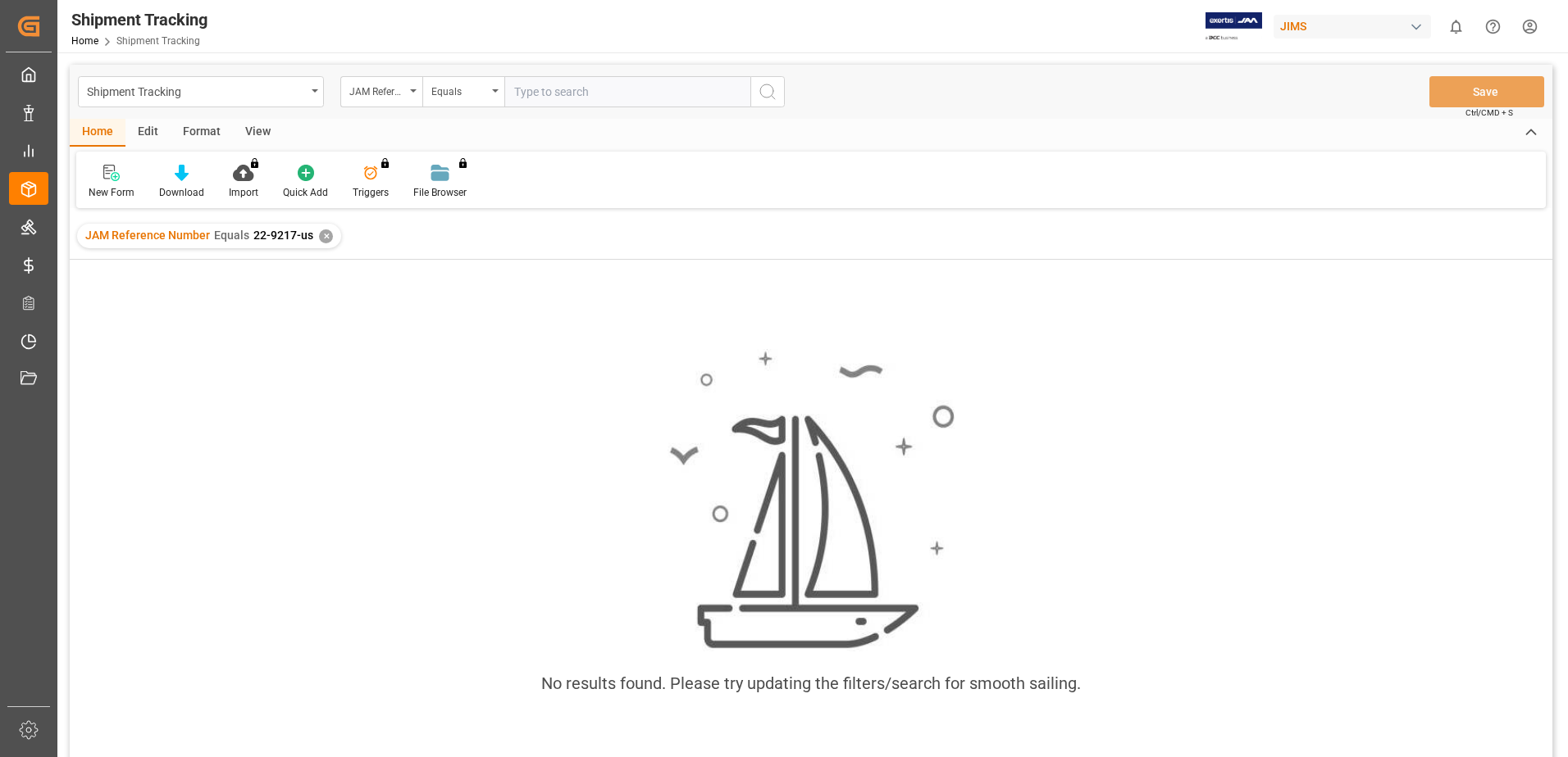
click at [533, 92] on input "text" at bounding box center [627, 91] width 246 height 31
type input "22-9584-us"
click at [762, 87] on circle "search button" at bounding box center [766, 90] width 14 height 14
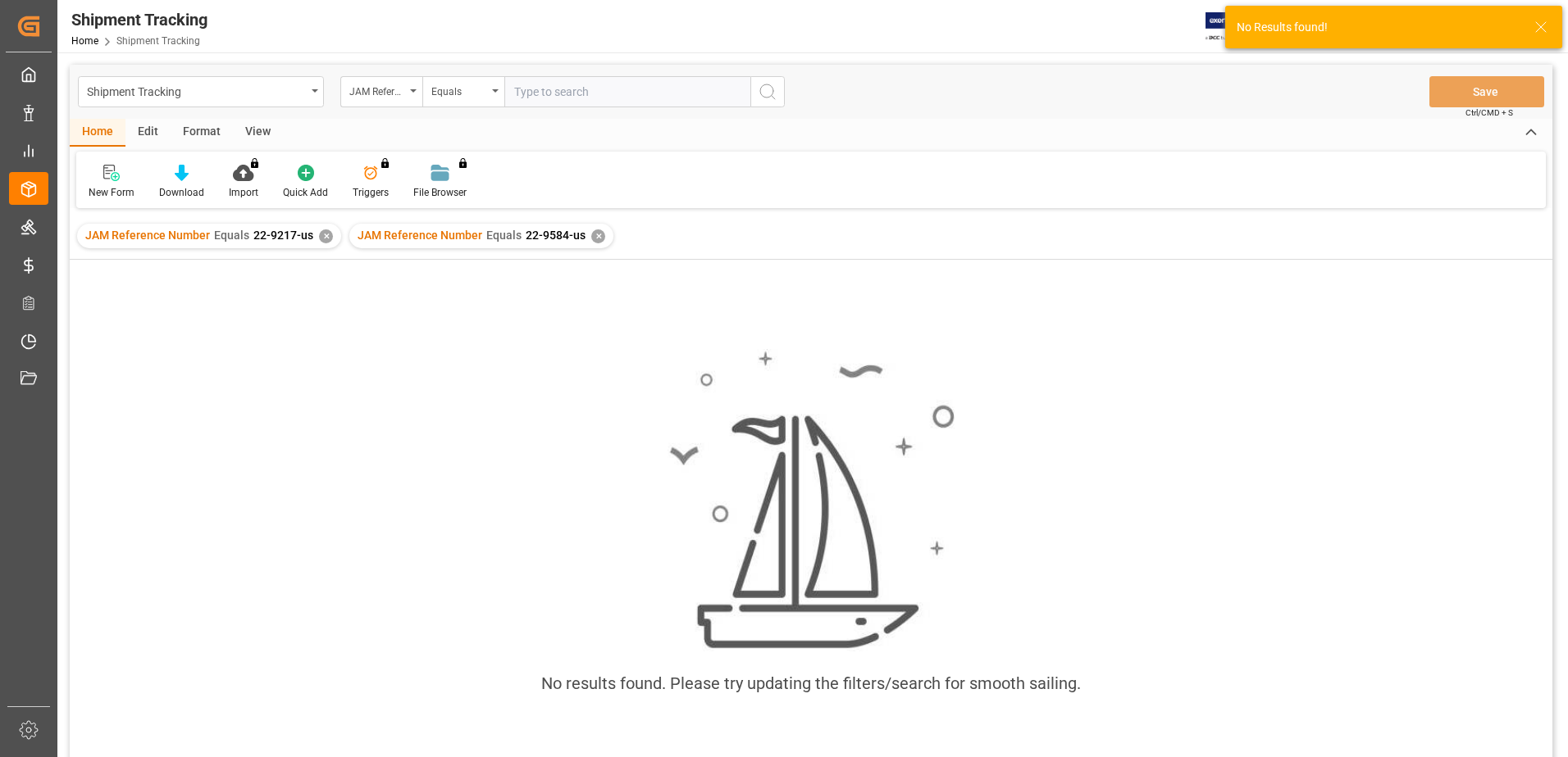
click at [683, 98] on input "text" at bounding box center [627, 91] width 246 height 31
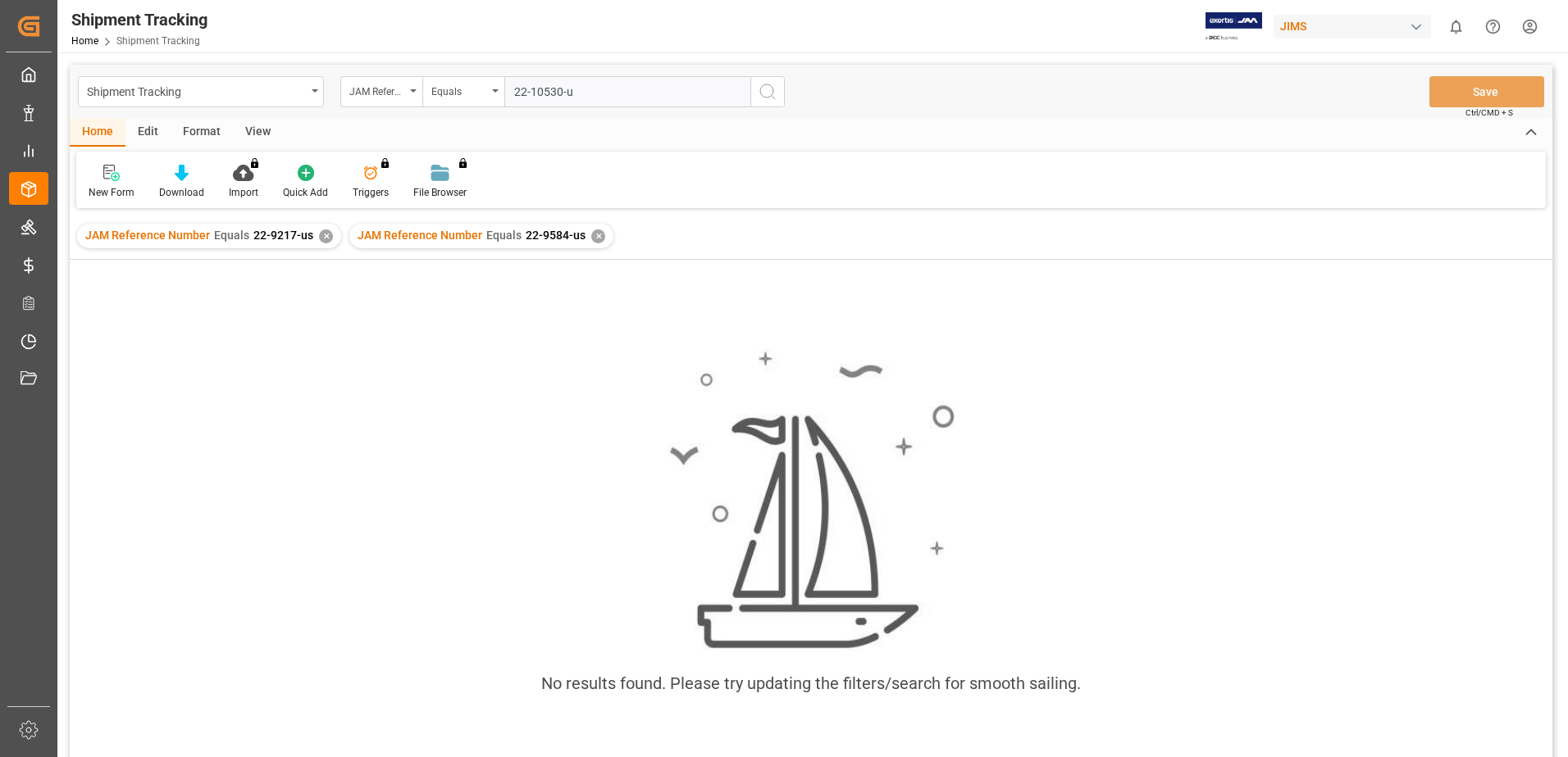
type input "22-10530-us"
type input "22-10690-us"
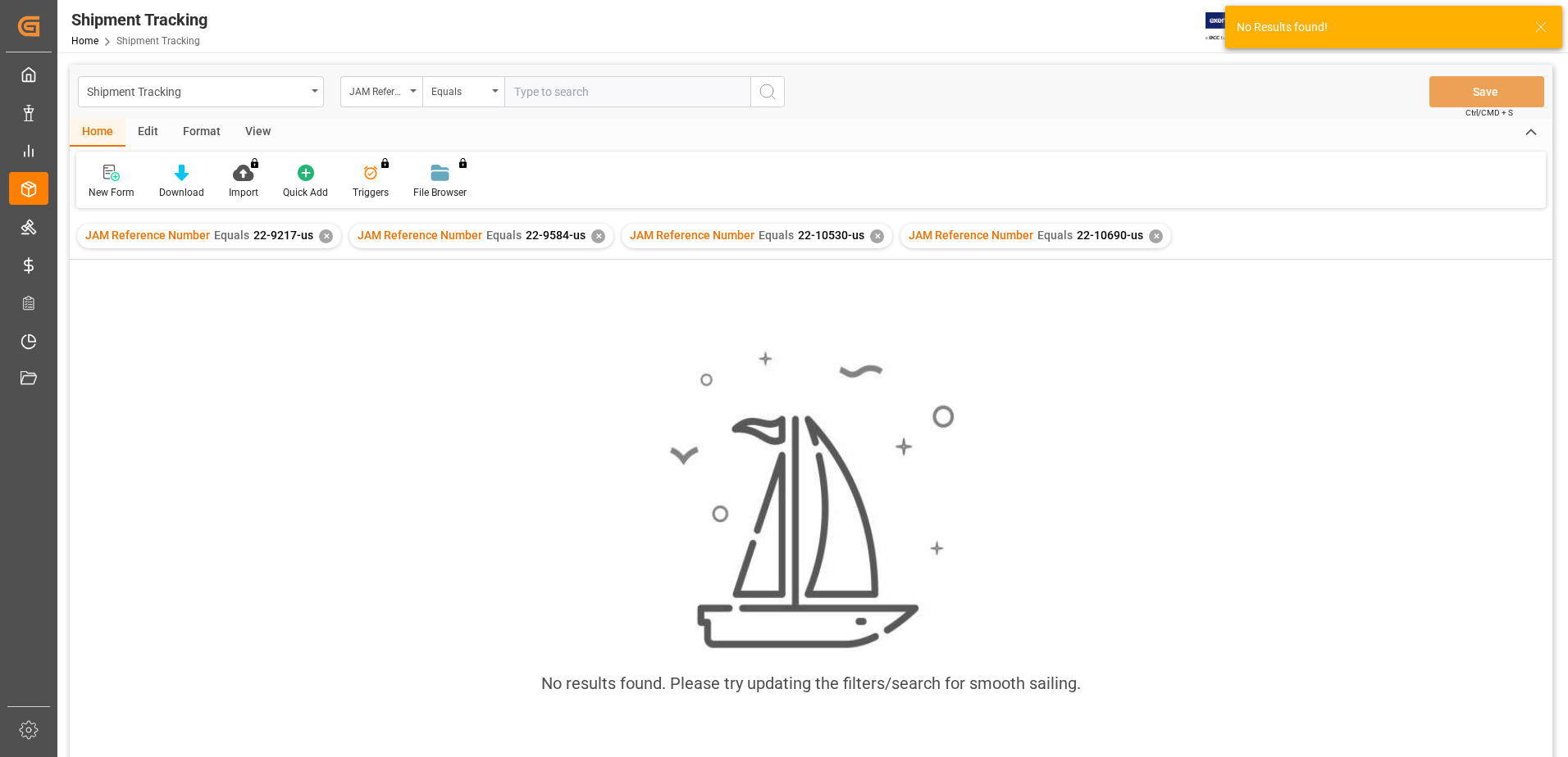
click at [681, 98] on input "text" at bounding box center [627, 91] width 246 height 31
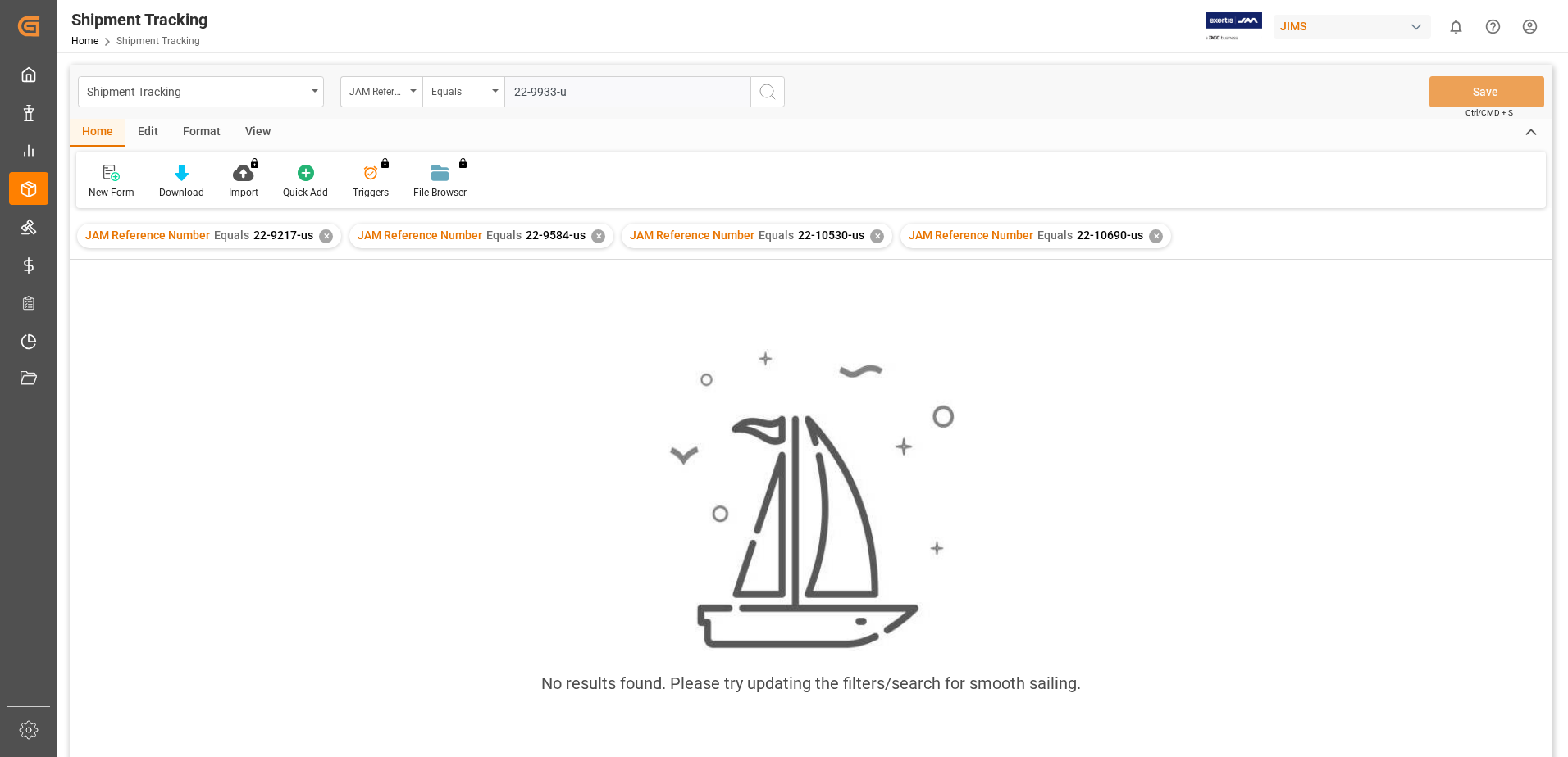
type input "22-9933-us"
click at [626, 98] on input "text" at bounding box center [627, 91] width 246 height 31
type input "22-9217-us"
